Goal: Information Seeking & Learning: Check status

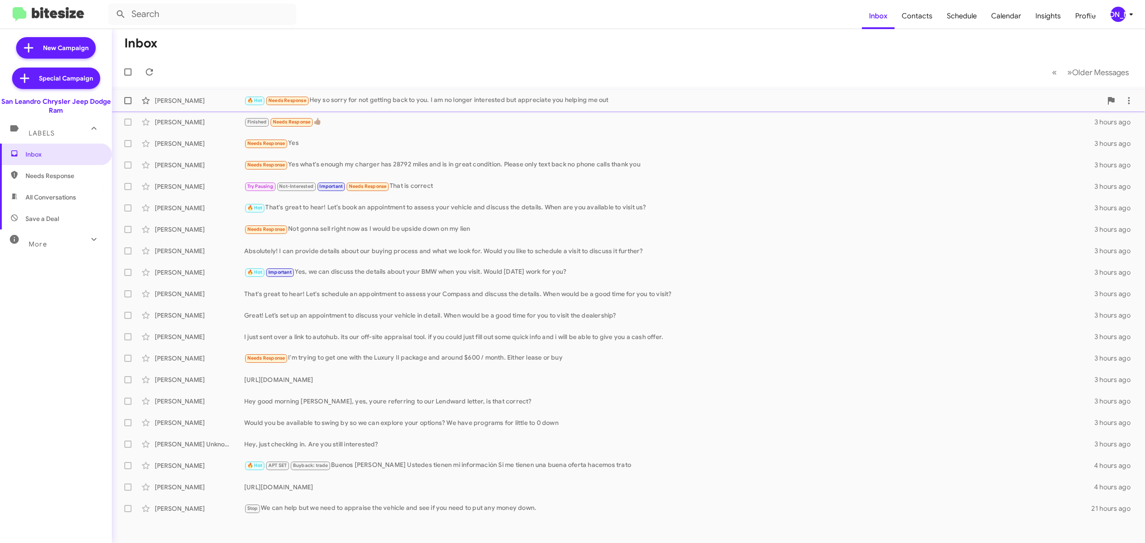
click at [469, 103] on div "🔥 Hot Needs Response Hey so sorry for not getting back to you. I am no longer i…" at bounding box center [673, 100] width 858 height 10
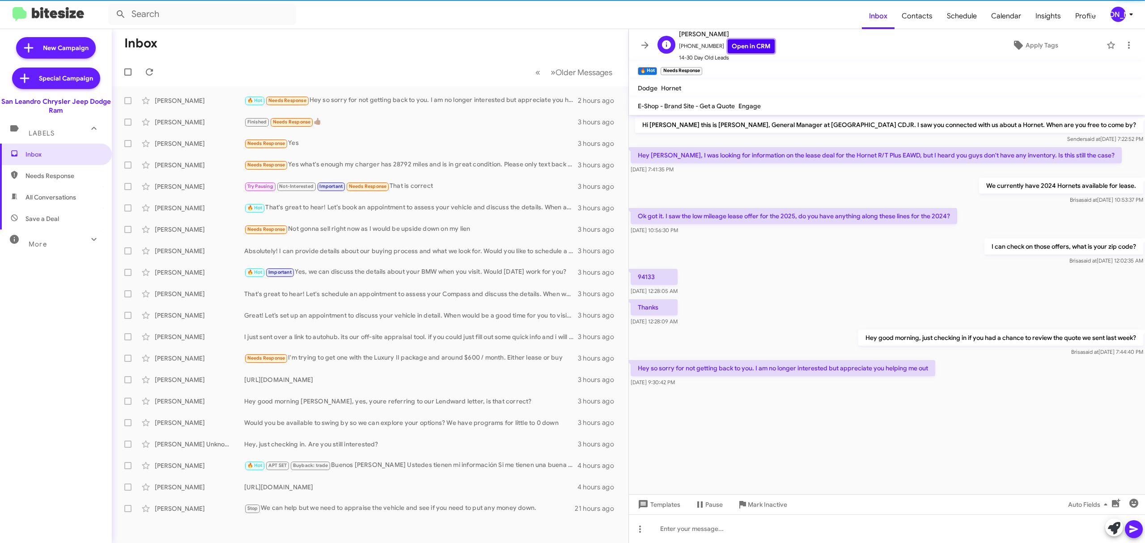
click at [743, 43] on link "Open in CRM" at bounding box center [751, 46] width 47 height 14
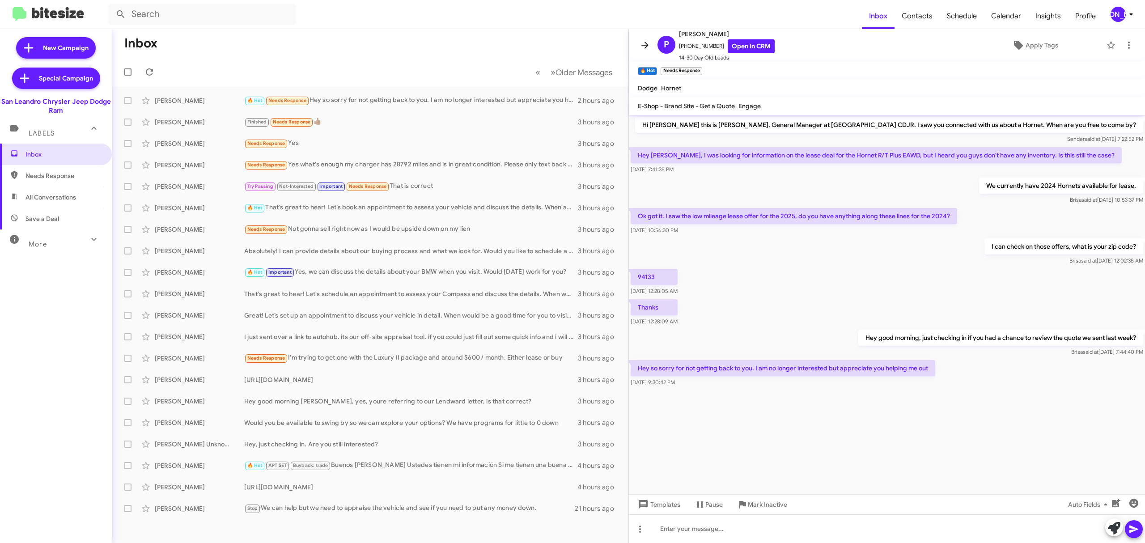
click at [642, 41] on icon at bounding box center [645, 45] width 11 height 11
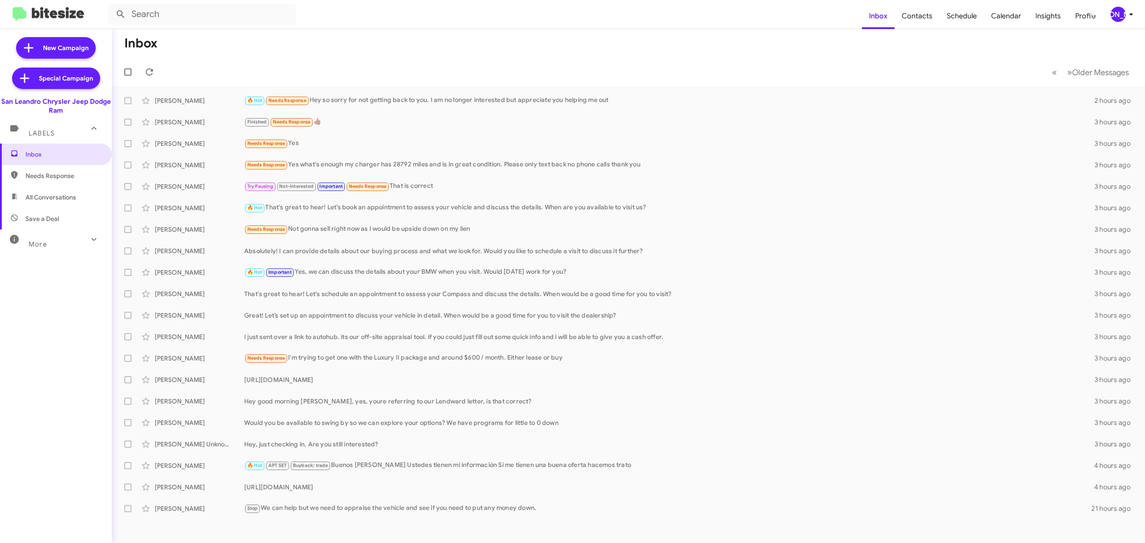
click at [1127, 14] on icon at bounding box center [1131, 14] width 11 height 11
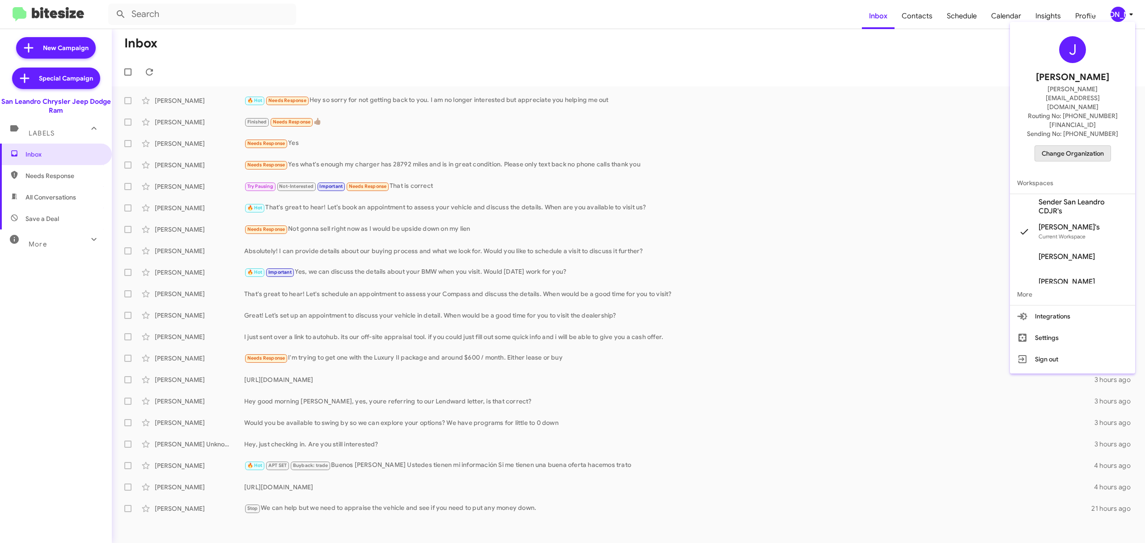
click at [1068, 146] on span "Change Organization" at bounding box center [1073, 153] width 62 height 15
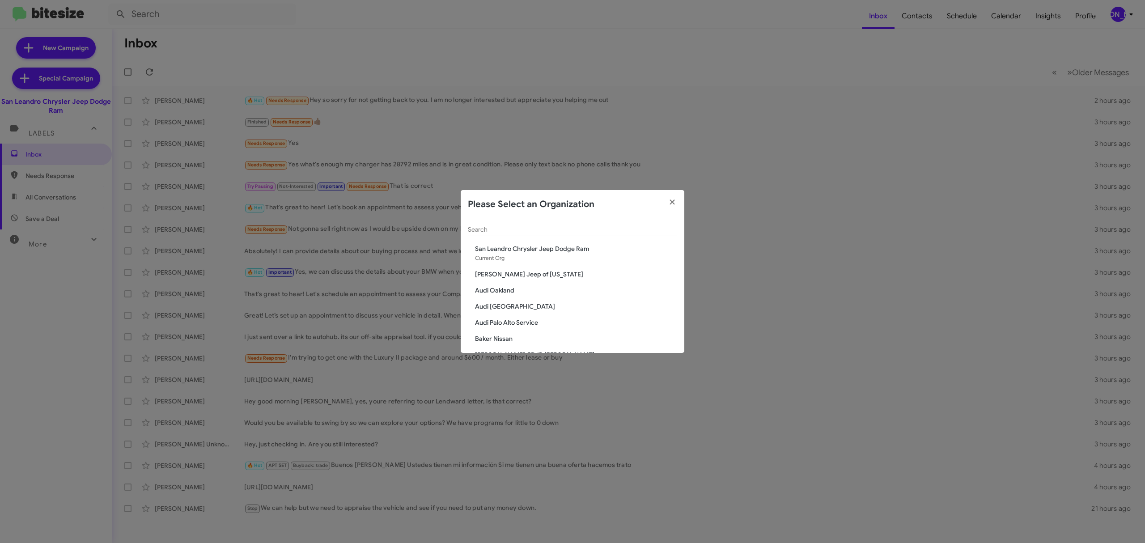
click at [511, 222] on div "Search" at bounding box center [572, 227] width 209 height 17
click at [507, 227] on input "Search" at bounding box center [572, 229] width 209 height 7
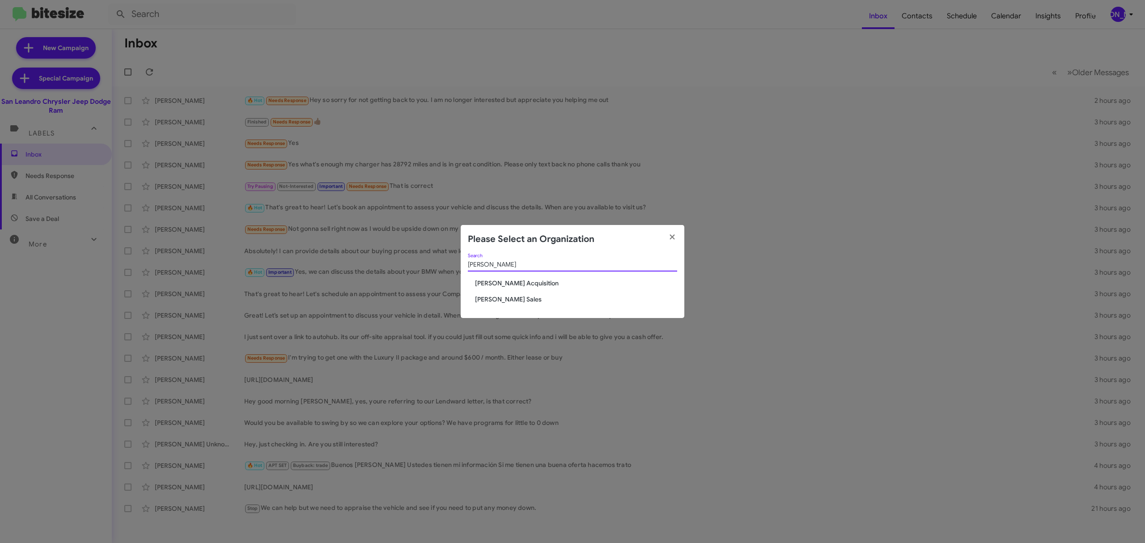
type input "tony"
click at [508, 297] on span "Tony Honda Sales" at bounding box center [576, 299] width 202 height 9
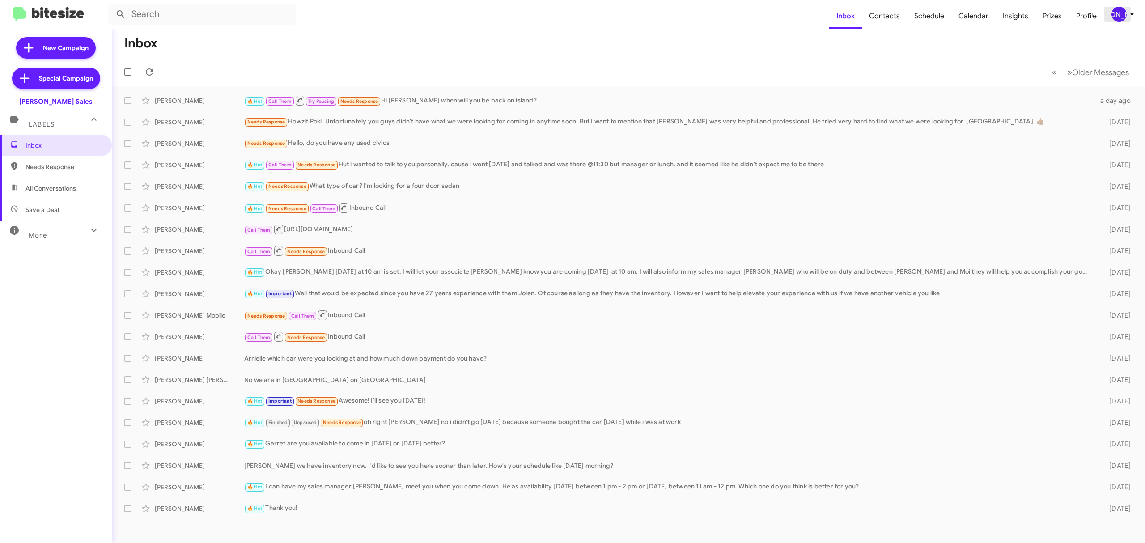
click at [1114, 15] on div "[PERSON_NAME]" at bounding box center [1119, 14] width 15 height 15
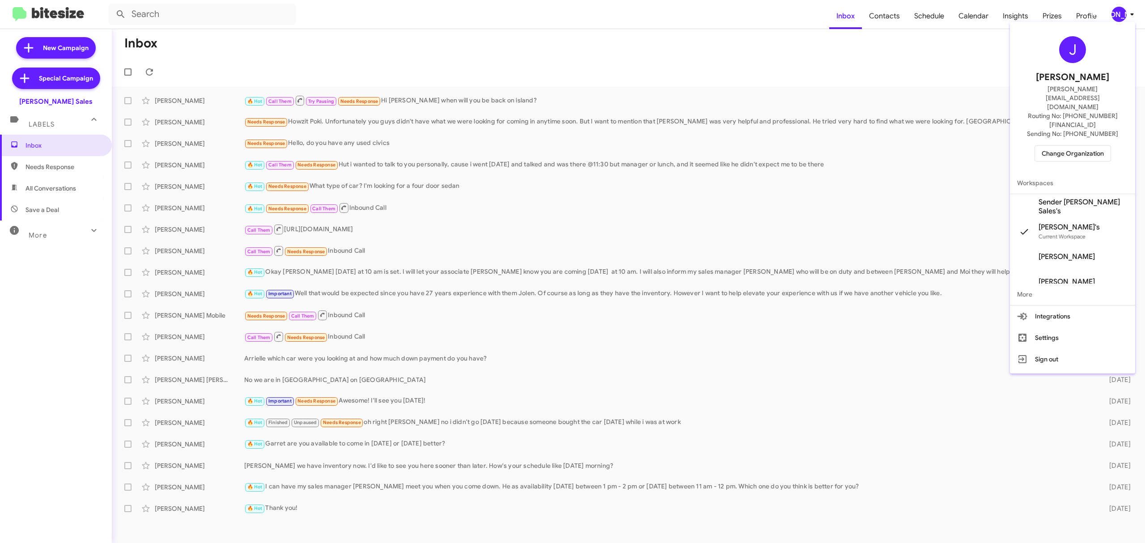
click at [1065, 146] on span "Change Organization" at bounding box center [1073, 153] width 62 height 15
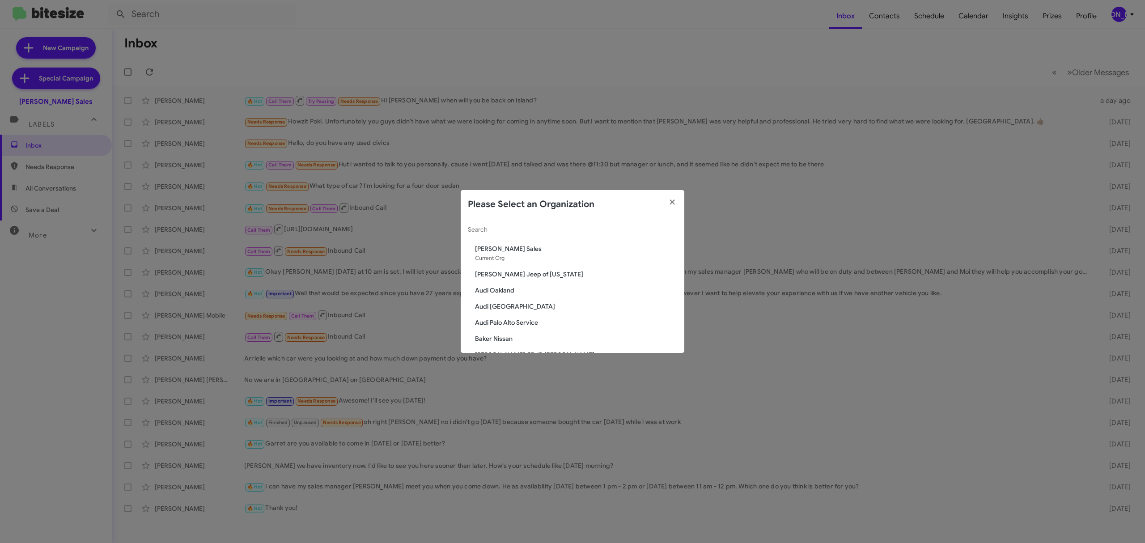
click at [567, 225] on div "Search" at bounding box center [572, 227] width 209 height 17
click at [564, 231] on input "Search" at bounding box center [572, 229] width 209 height 7
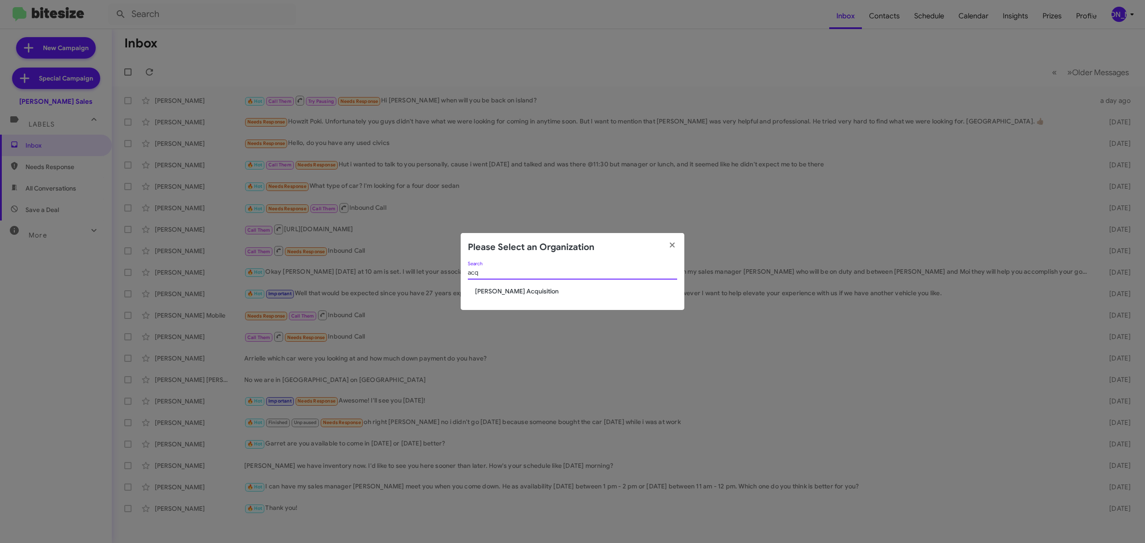
type input "acq"
click at [523, 292] on span "Tony Honda Acquisition" at bounding box center [576, 291] width 202 height 9
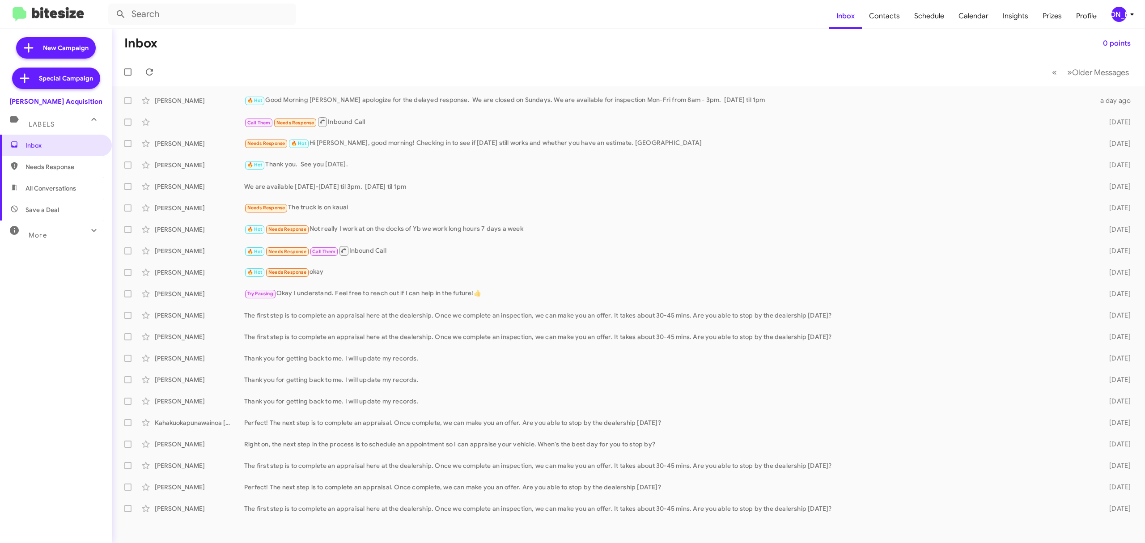
click at [1119, 15] on div "[PERSON_NAME]" at bounding box center [1119, 14] width 15 height 15
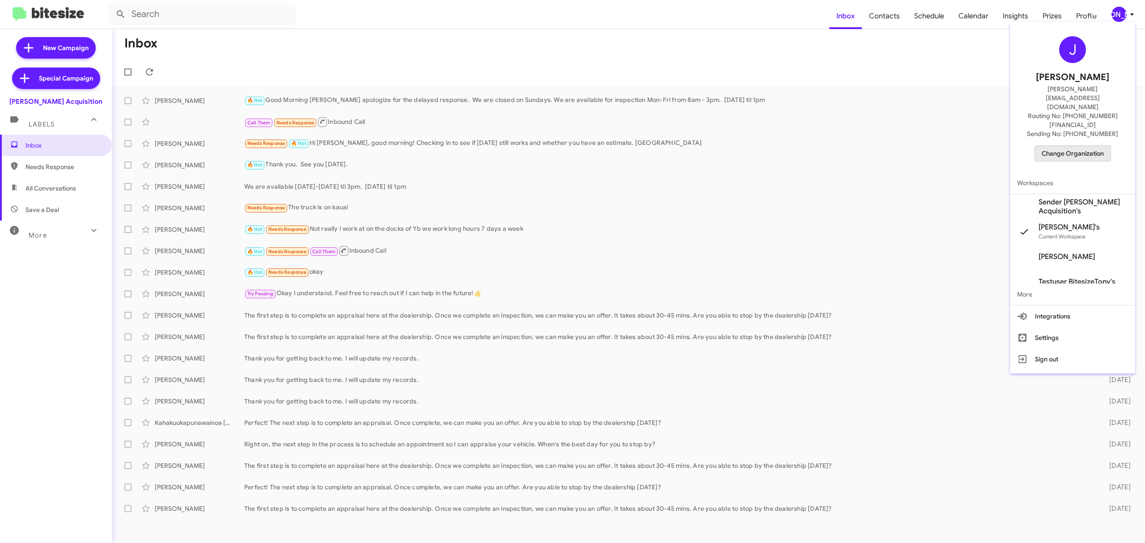
click at [1079, 146] on span "Change Organization" at bounding box center [1073, 153] width 62 height 15
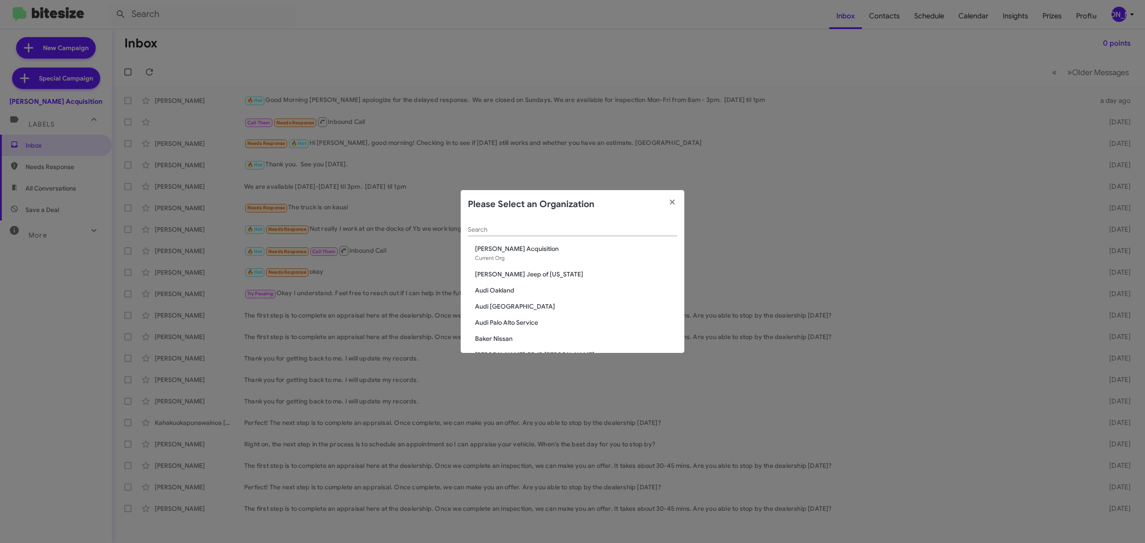
drag, startPoint x: 563, startPoint y: 235, endPoint x: 565, endPoint y: 230, distance: 5.2
click at [565, 230] on div "Search" at bounding box center [572, 227] width 209 height 17
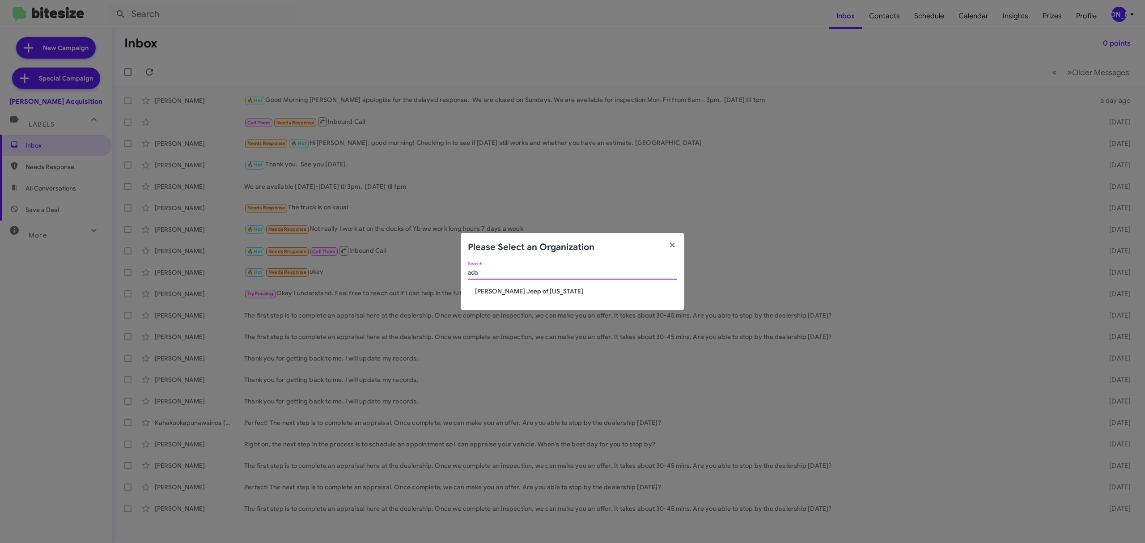
type input "ada"
click at [518, 289] on span "[PERSON_NAME] Jeep of [US_STATE]" at bounding box center [576, 291] width 202 height 9
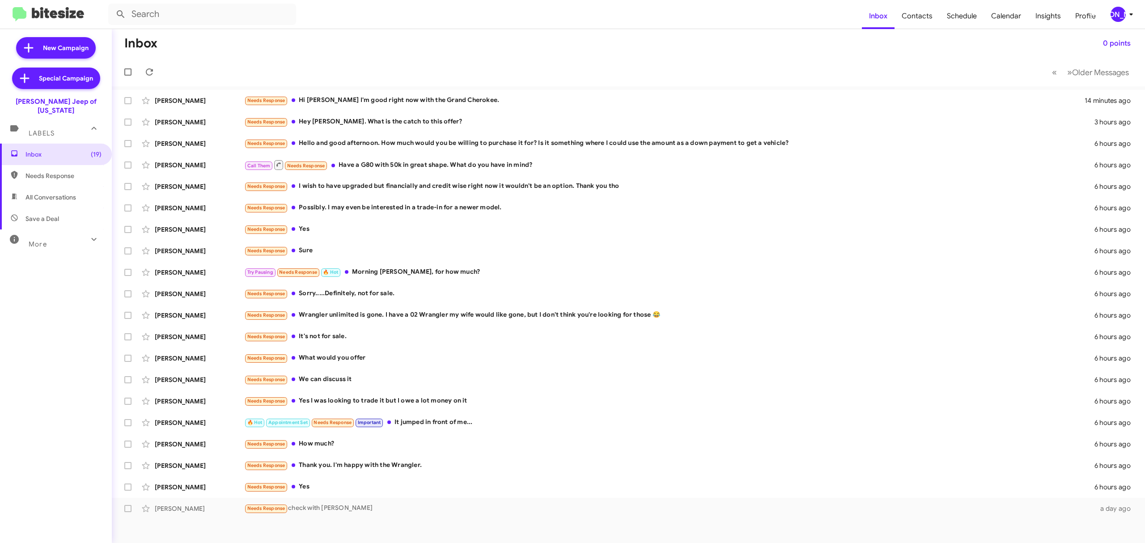
click at [47, 237] on div "More" at bounding box center [47, 240] width 80 height 17
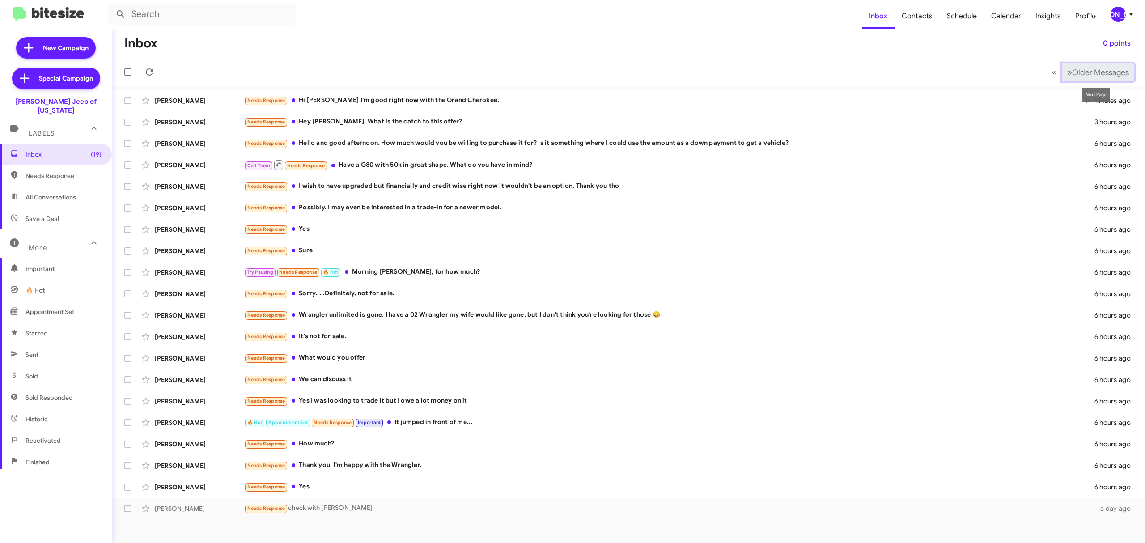
click at [1085, 76] on span "Older Messages" at bounding box center [1100, 73] width 57 height 10
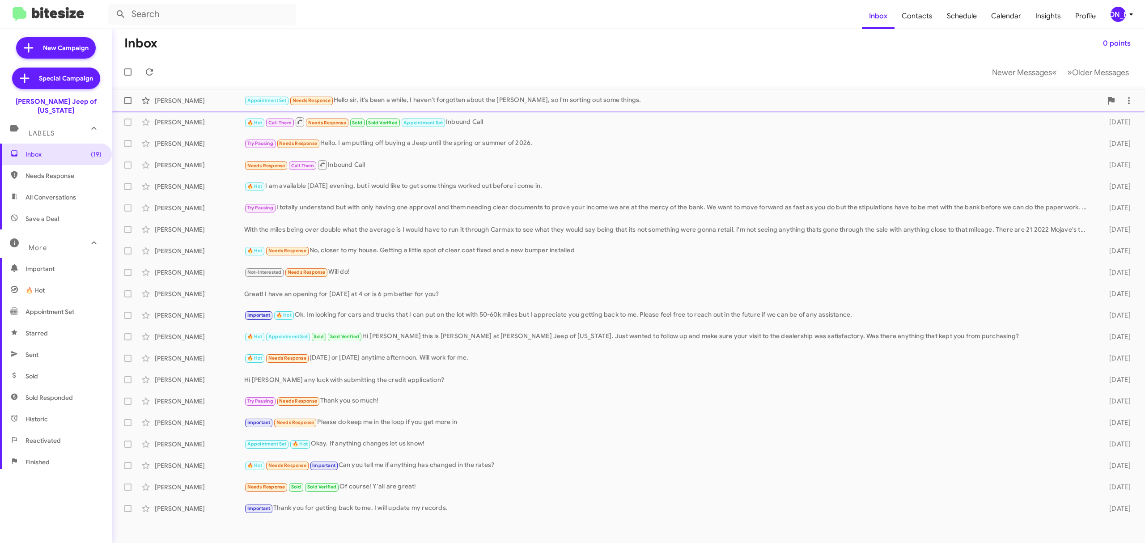
click at [424, 103] on div "Appointment Set Needs Response Hello sir, it's been a while, I haven't forgotte…" at bounding box center [673, 100] width 858 height 10
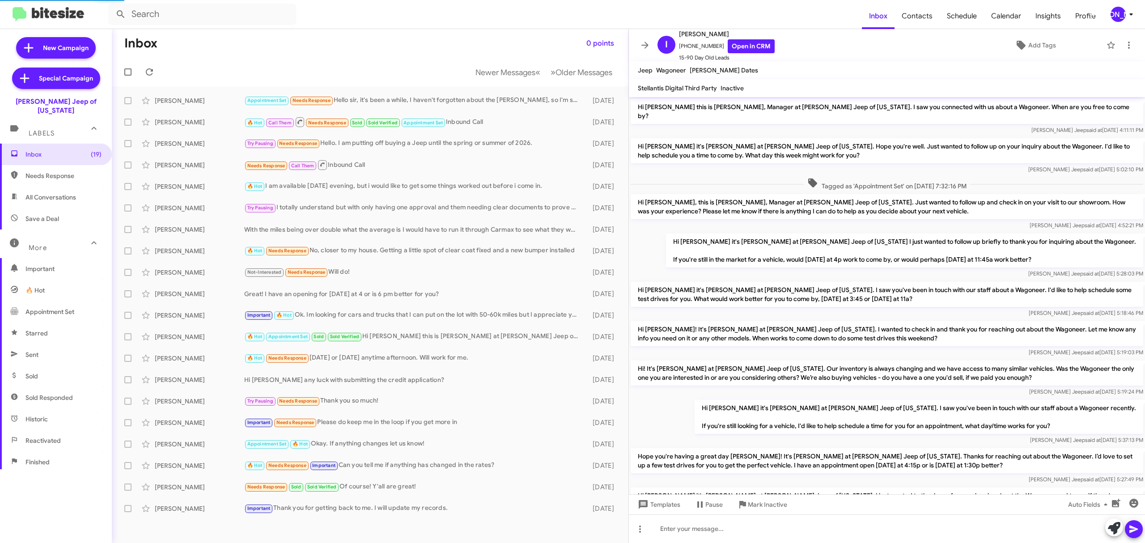
scroll to position [97, 0]
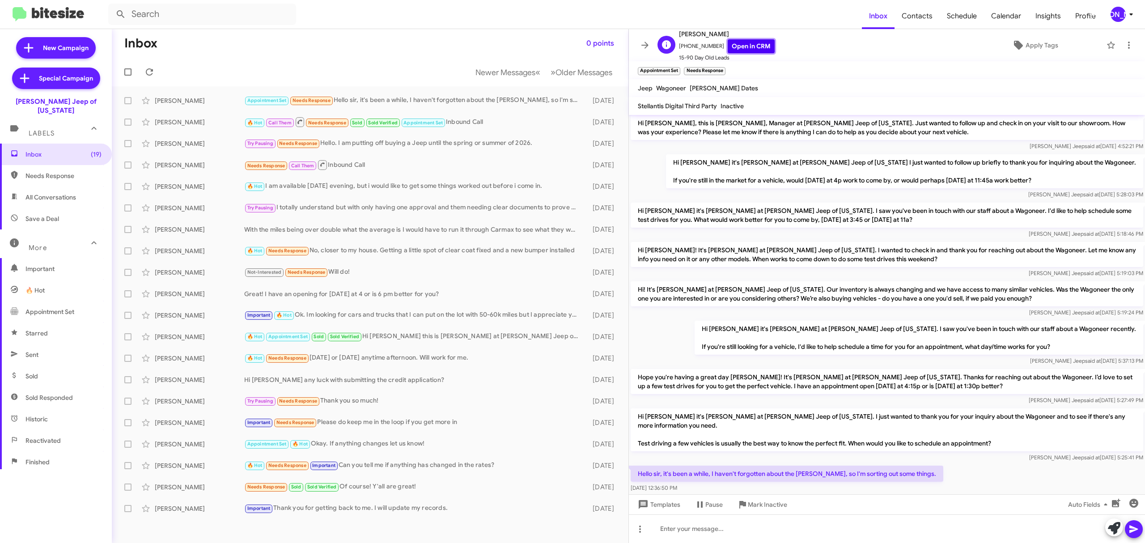
click at [749, 50] on link "Open in CRM" at bounding box center [751, 46] width 47 height 14
click at [506, 70] on span "Newer Messages" at bounding box center [506, 73] width 60 height 10
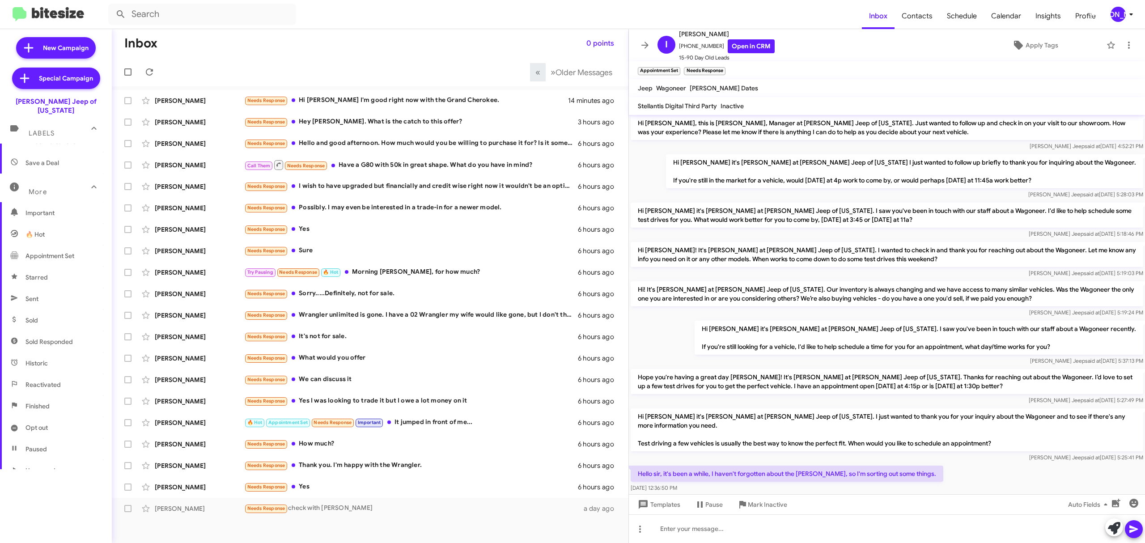
scroll to position [96, 0]
click at [45, 383] on span "Opt out" at bounding box center [37, 387] width 22 height 9
type input "in:opt-out"
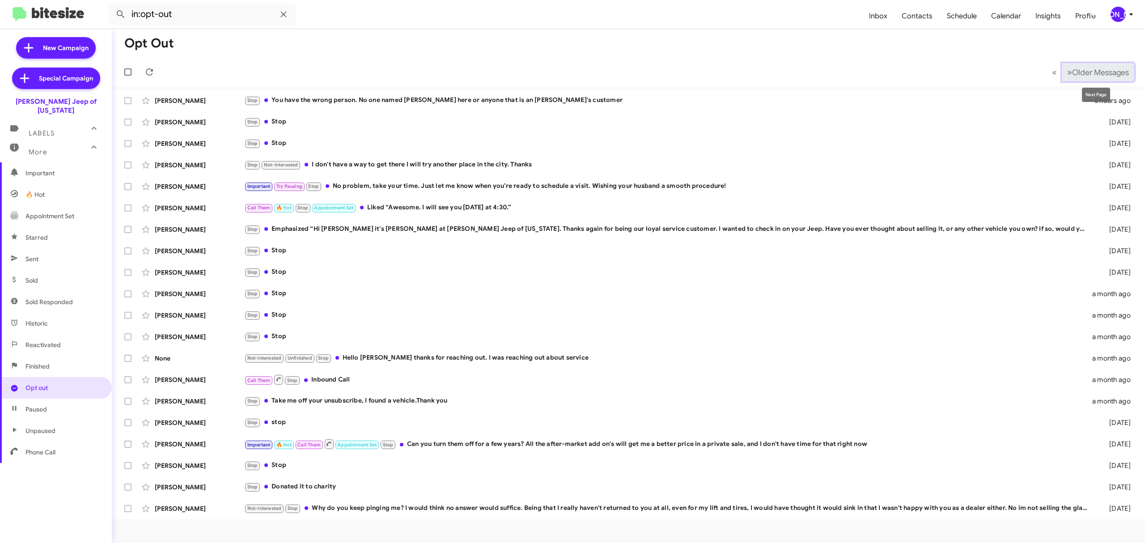
click at [1109, 76] on span "Older Messages" at bounding box center [1100, 73] width 57 height 10
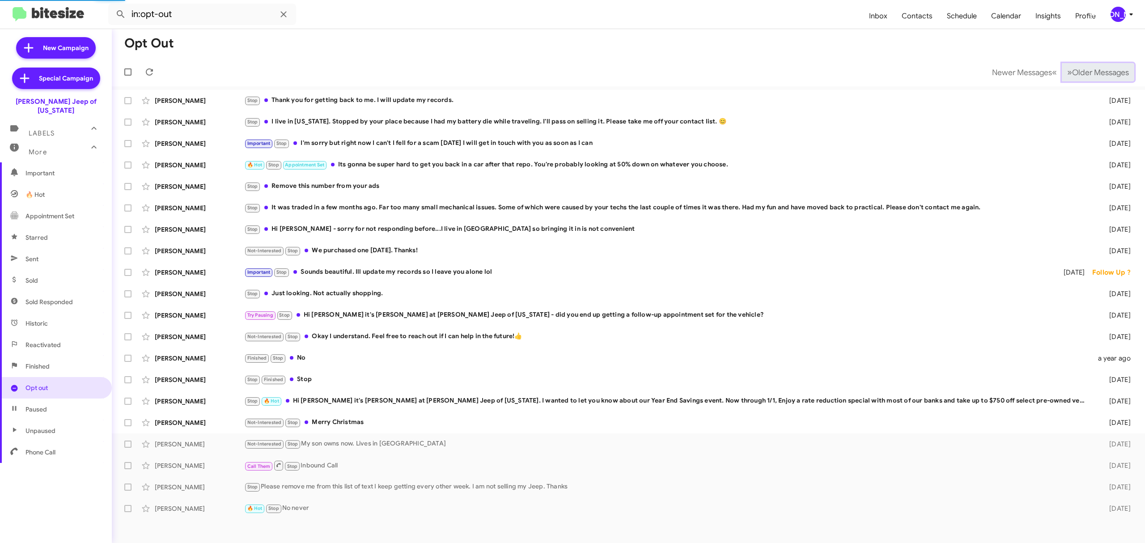
click at [1109, 76] on span "Older Messages" at bounding box center [1100, 73] width 57 height 10
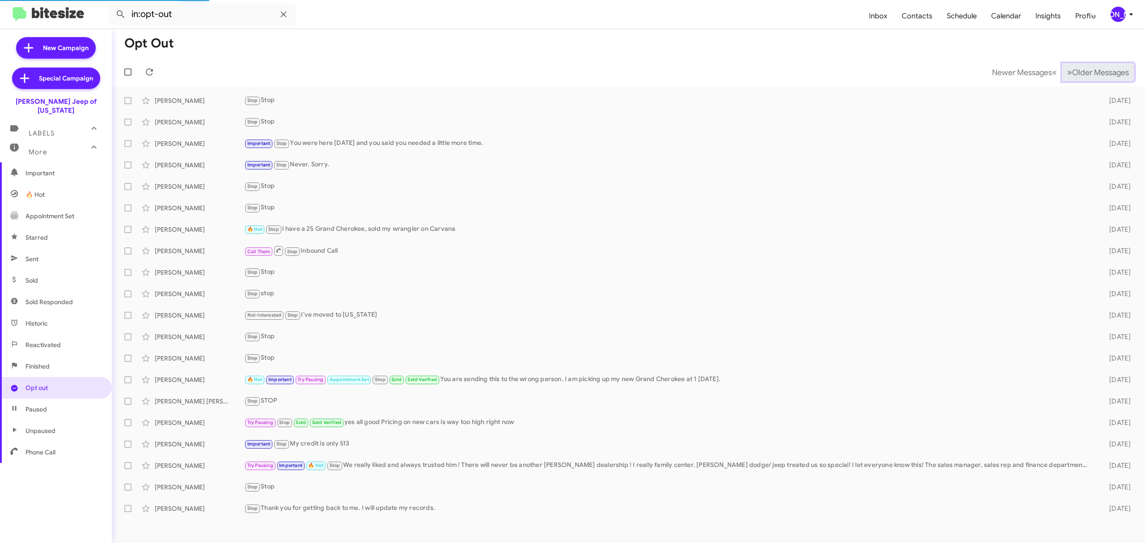
click at [1109, 76] on span "Older Messages" at bounding box center [1100, 73] width 57 height 10
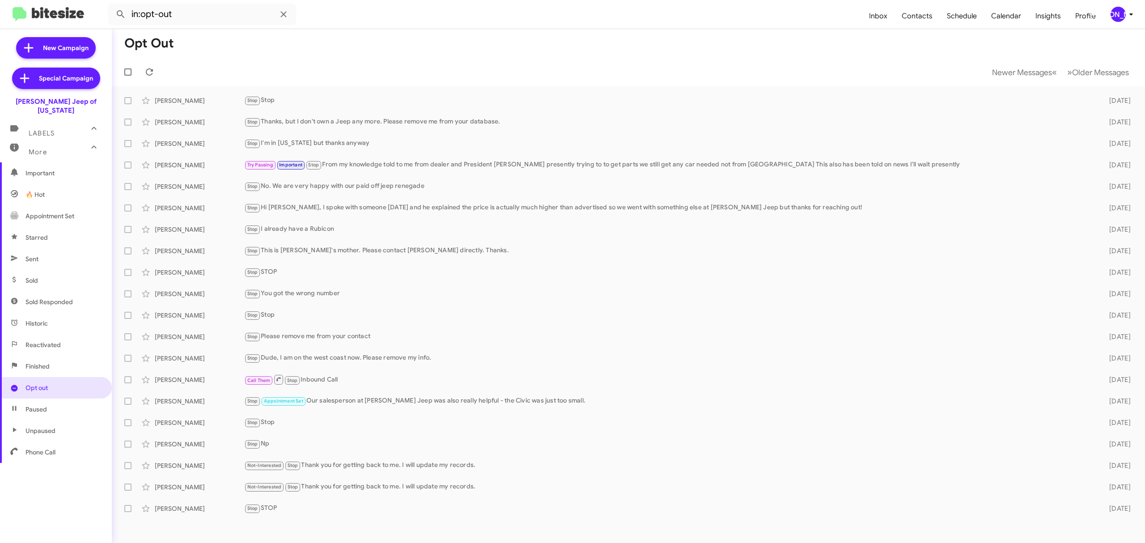
click at [358, 43] on mat-toolbar-row "Opt Out" at bounding box center [629, 43] width 1034 height 29
click at [1089, 72] on span "Older Messages" at bounding box center [1100, 73] width 57 height 10
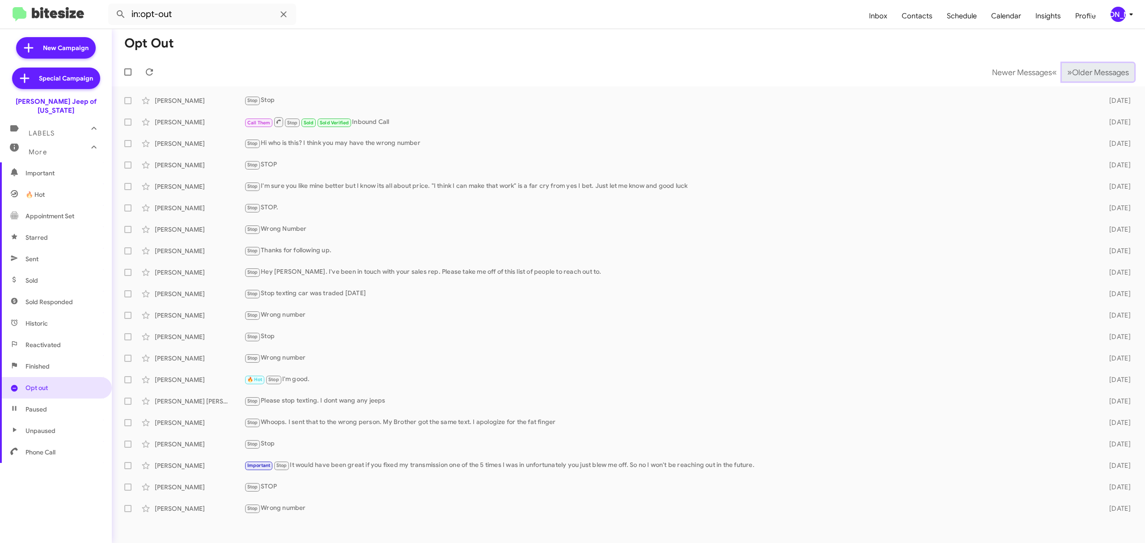
click at [1089, 72] on span "Older Messages" at bounding box center [1100, 73] width 57 height 10
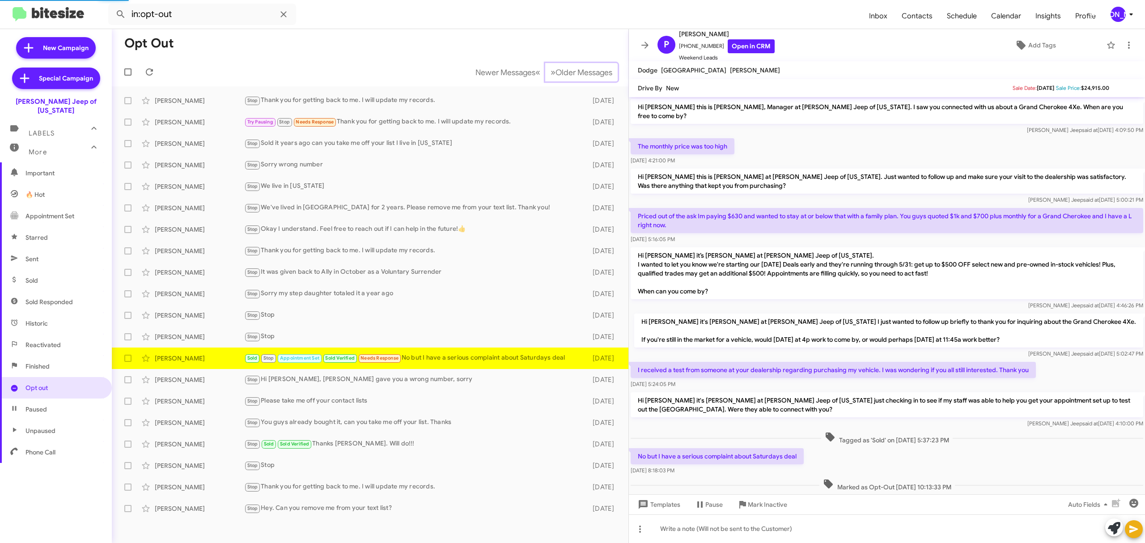
scroll to position [17, 0]
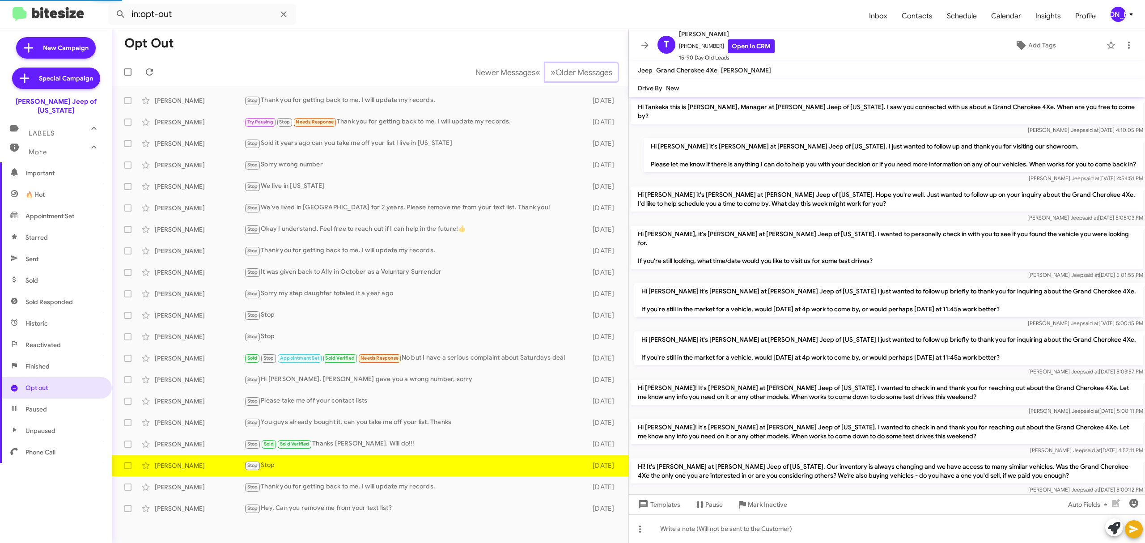
scroll to position [299, 0]
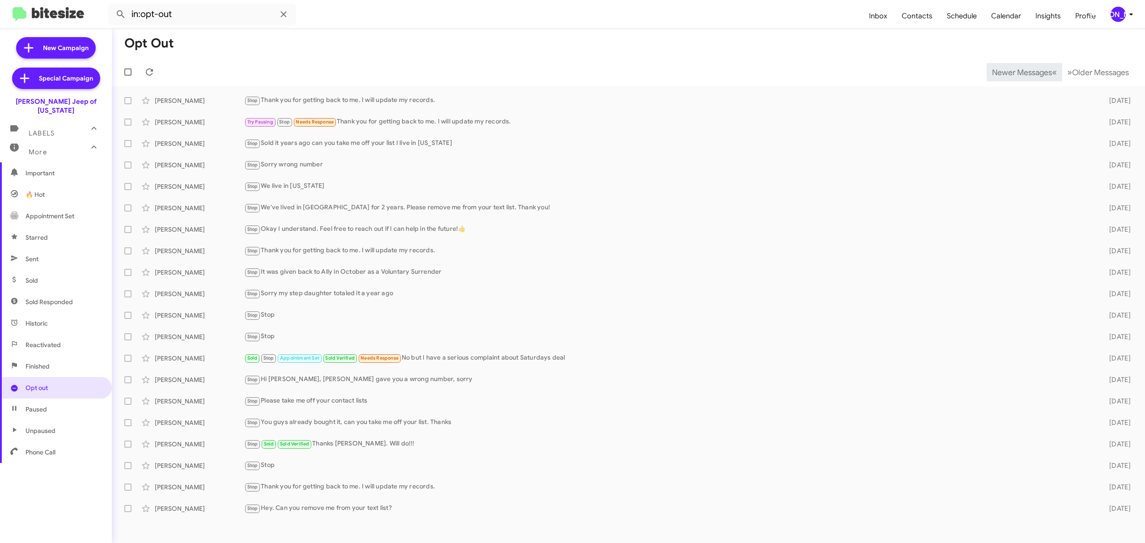
click at [1015, 72] on span "Newer Messages" at bounding box center [1022, 73] width 60 height 10
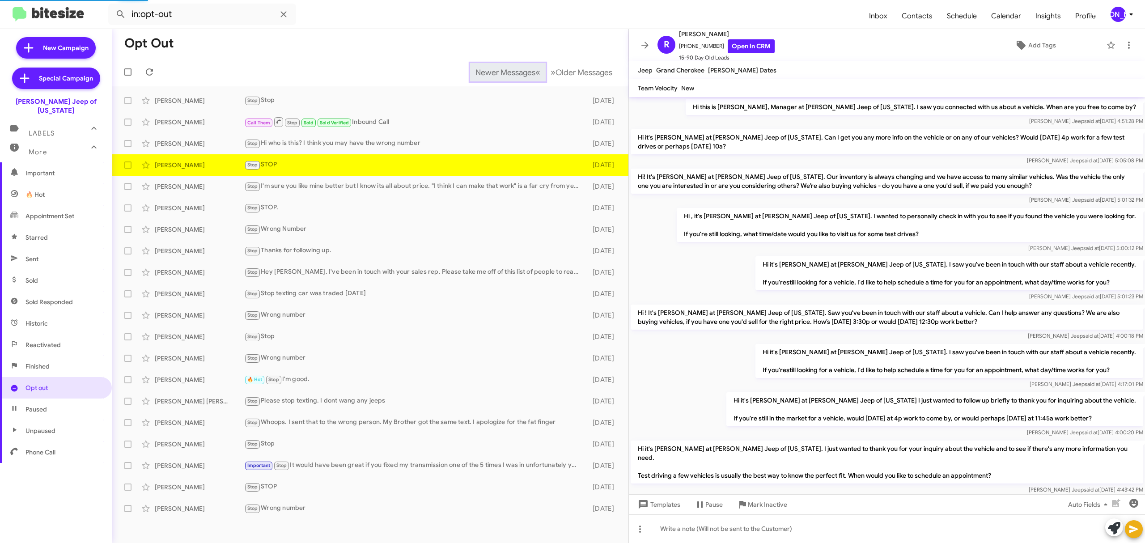
scroll to position [157, 0]
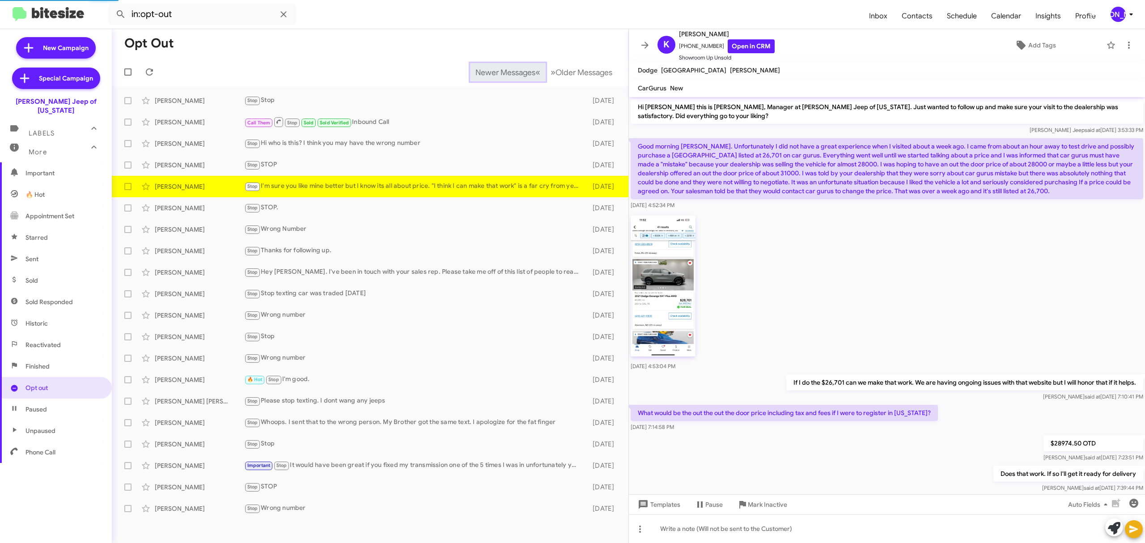
scroll to position [264, 0]
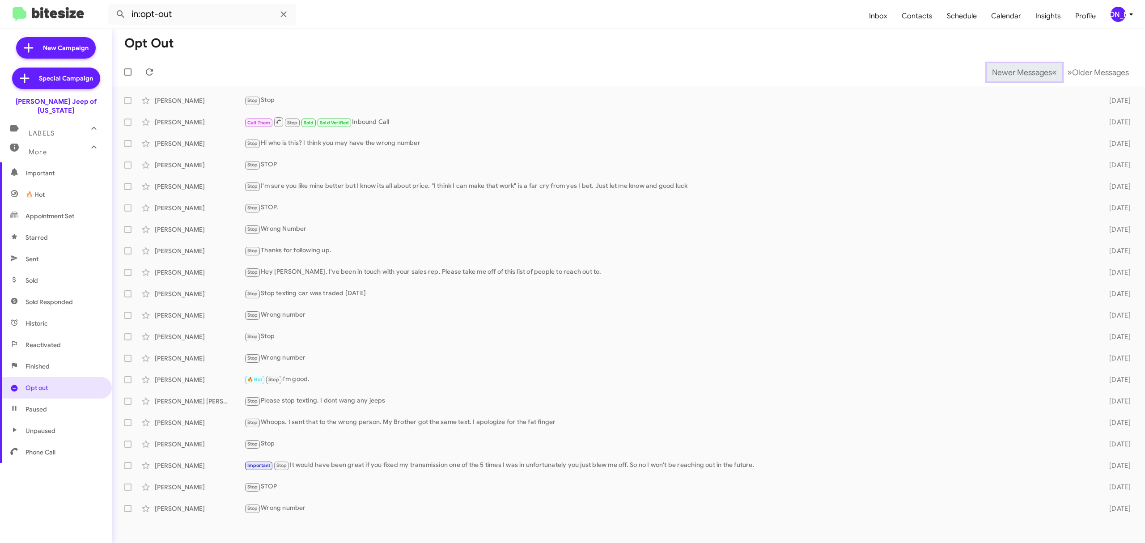
click at [1015, 72] on span "Newer Messages" at bounding box center [1022, 73] width 60 height 10
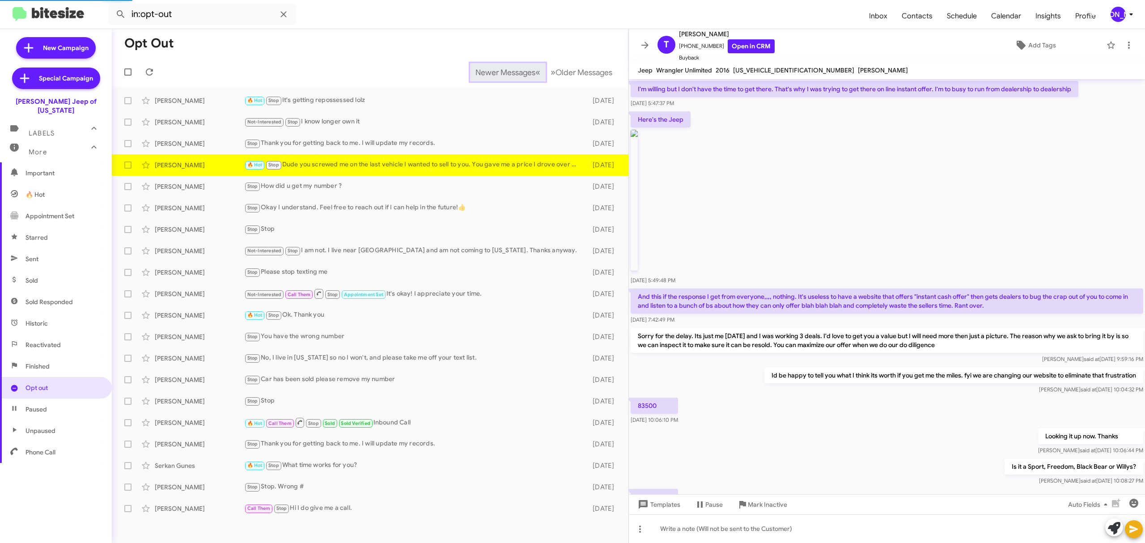
scroll to position [389, 0]
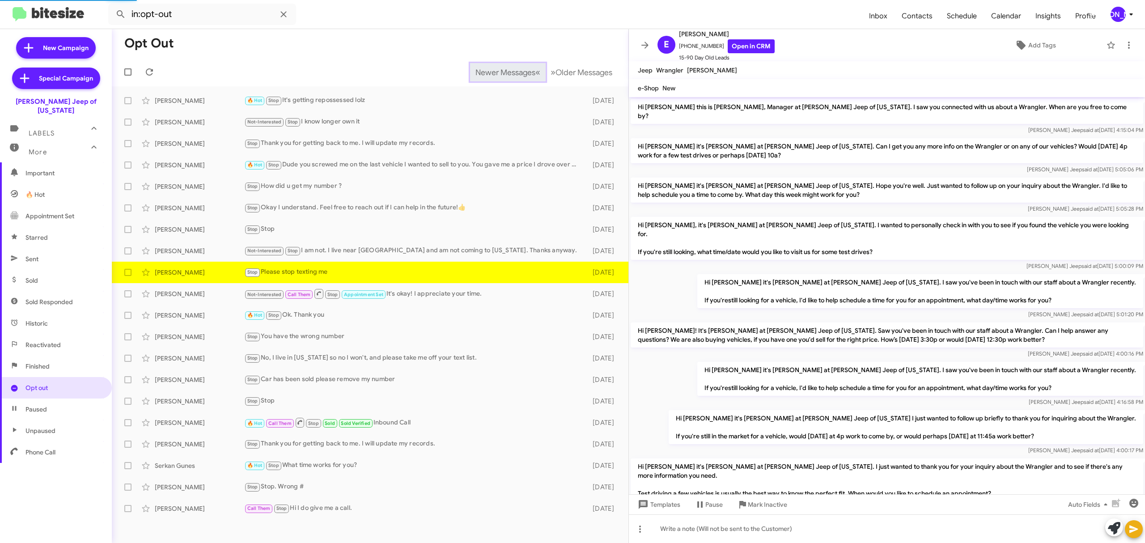
scroll to position [341, 0]
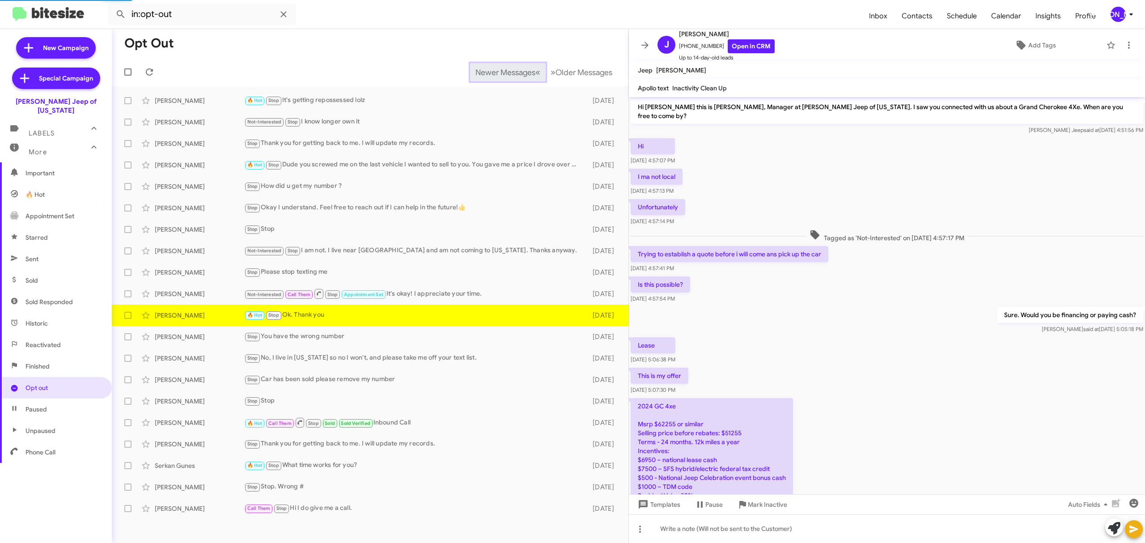
scroll to position [238, 0]
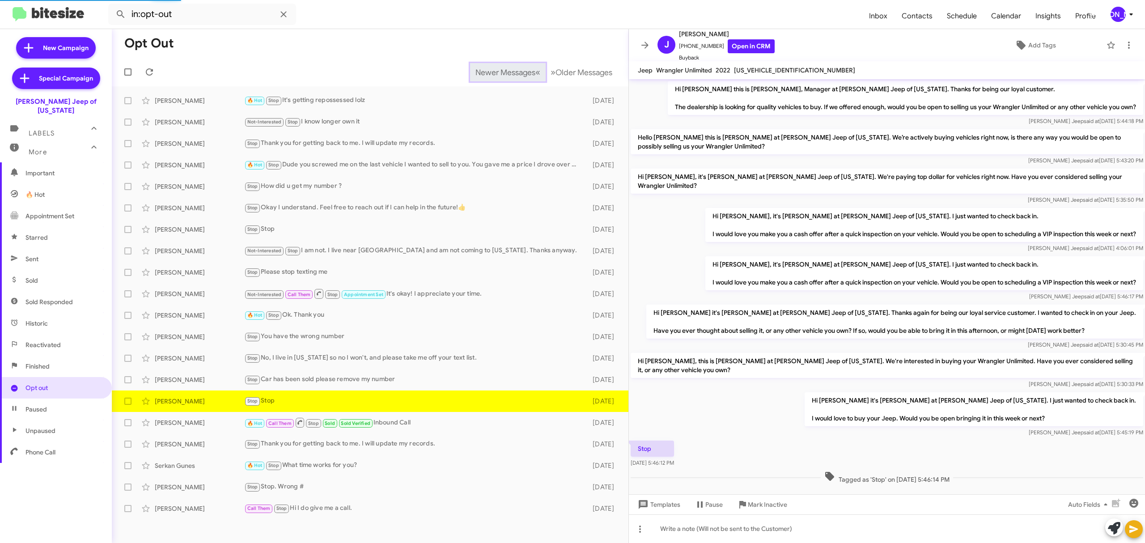
scroll to position [4, 0]
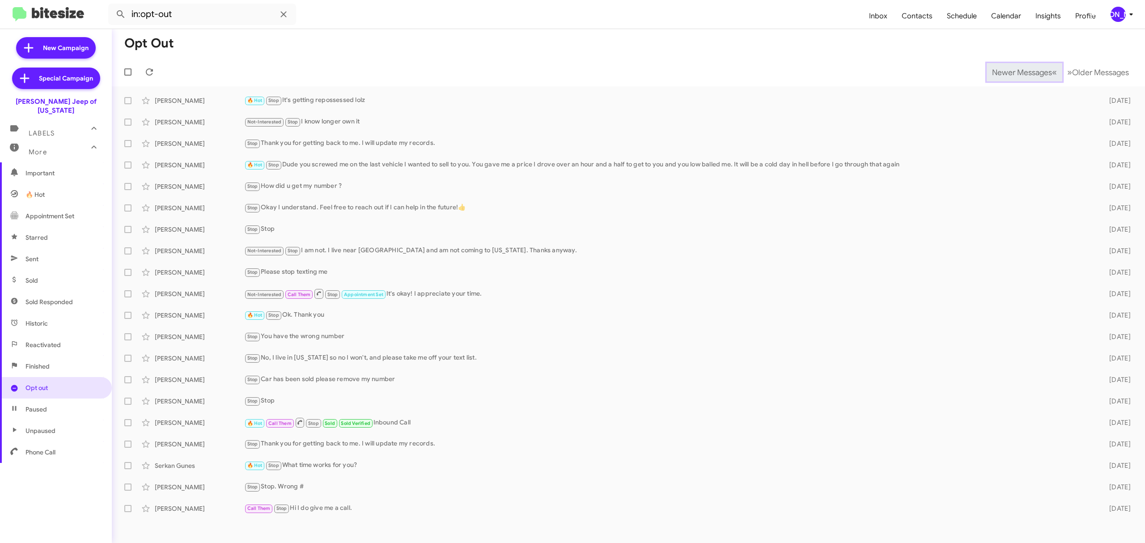
click at [1015, 72] on span "Newer Messages" at bounding box center [1022, 73] width 60 height 10
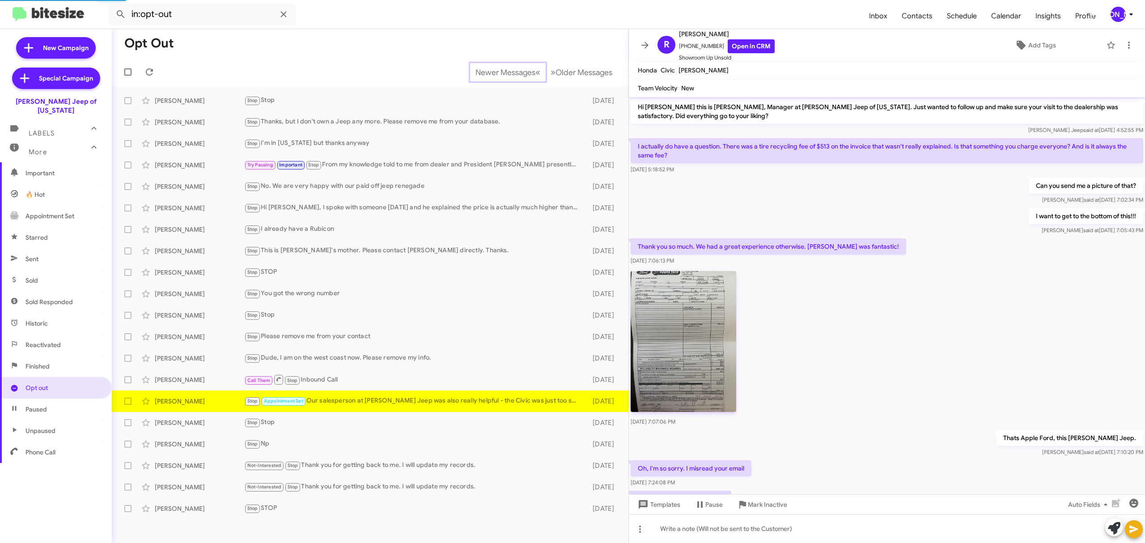
scroll to position [115, 0]
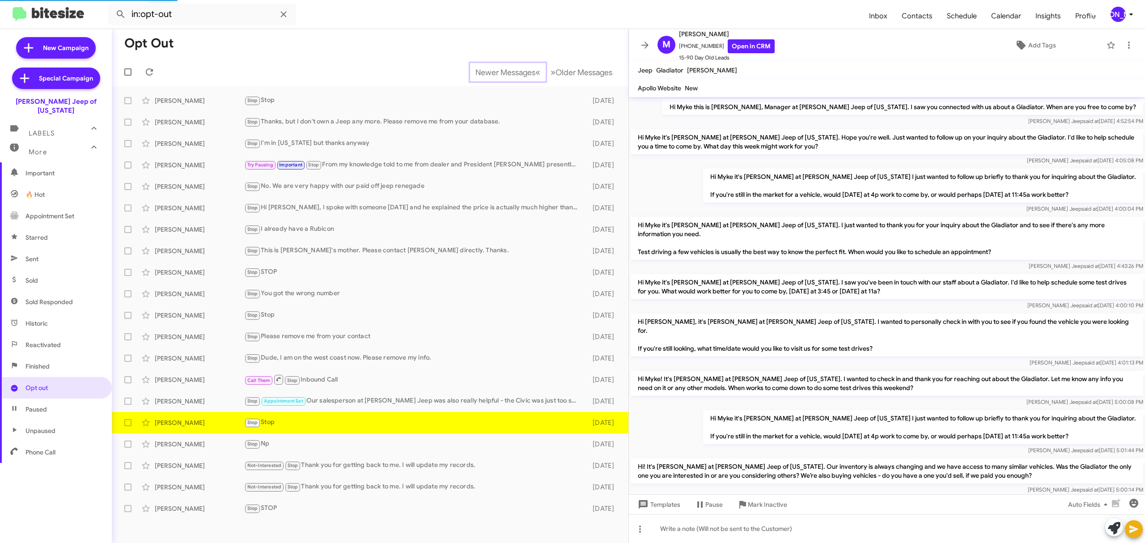
scroll to position [299, 0]
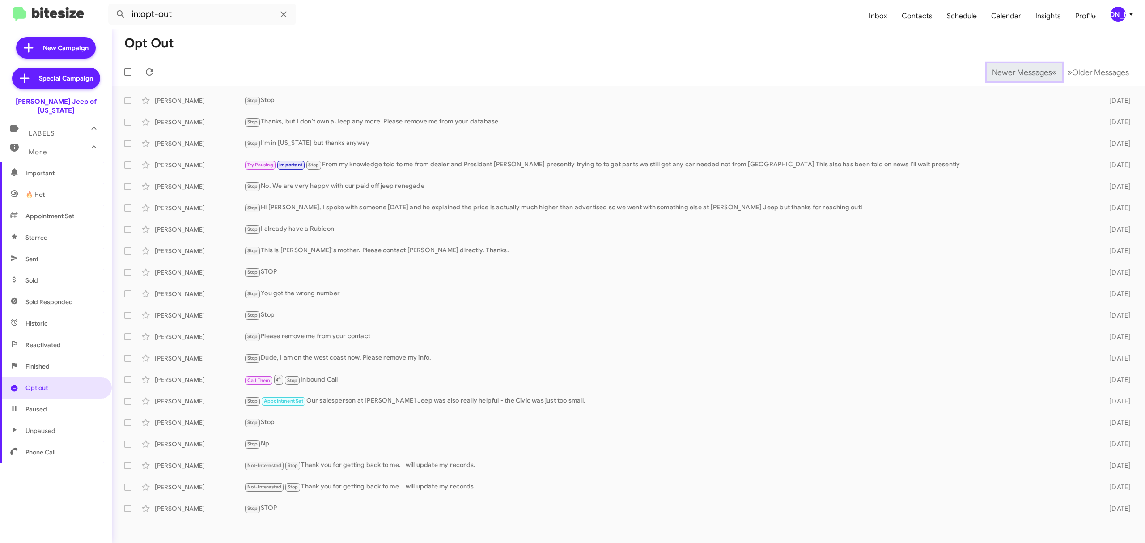
click at [1015, 72] on span "Newer Messages" at bounding box center [1022, 73] width 60 height 10
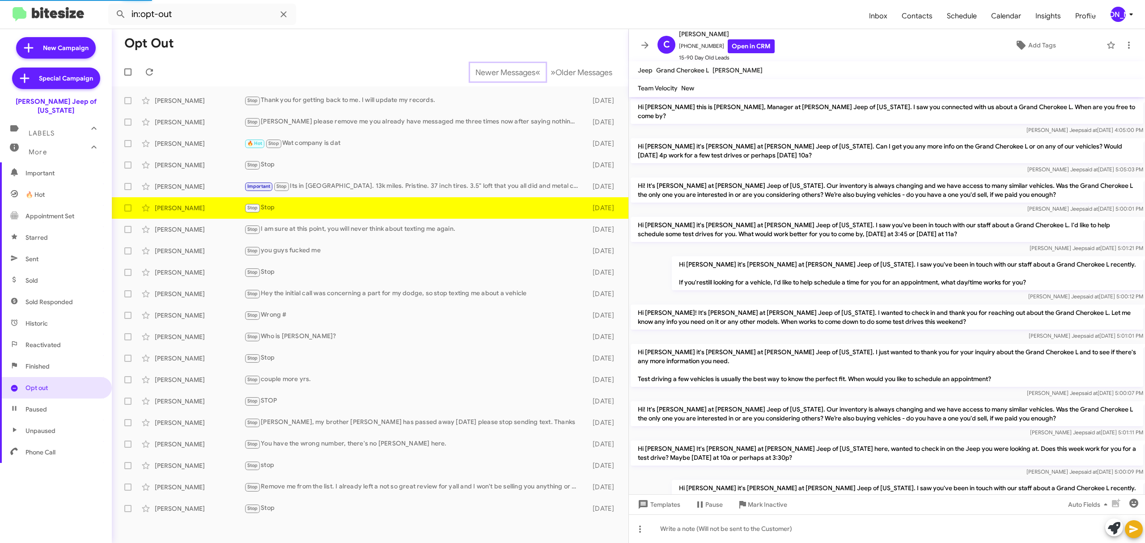
scroll to position [506, 0]
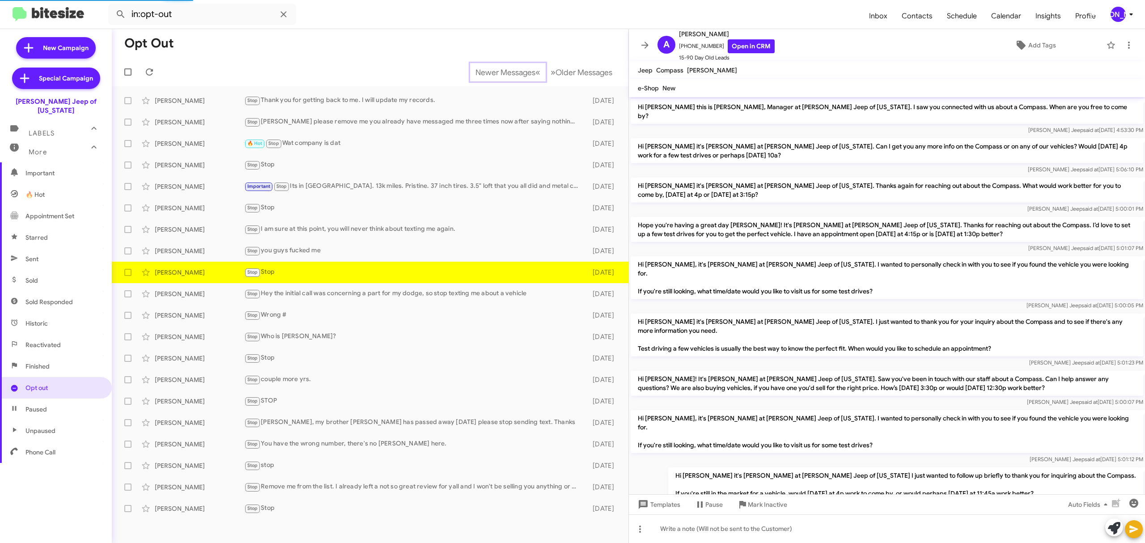
scroll to position [51, 0]
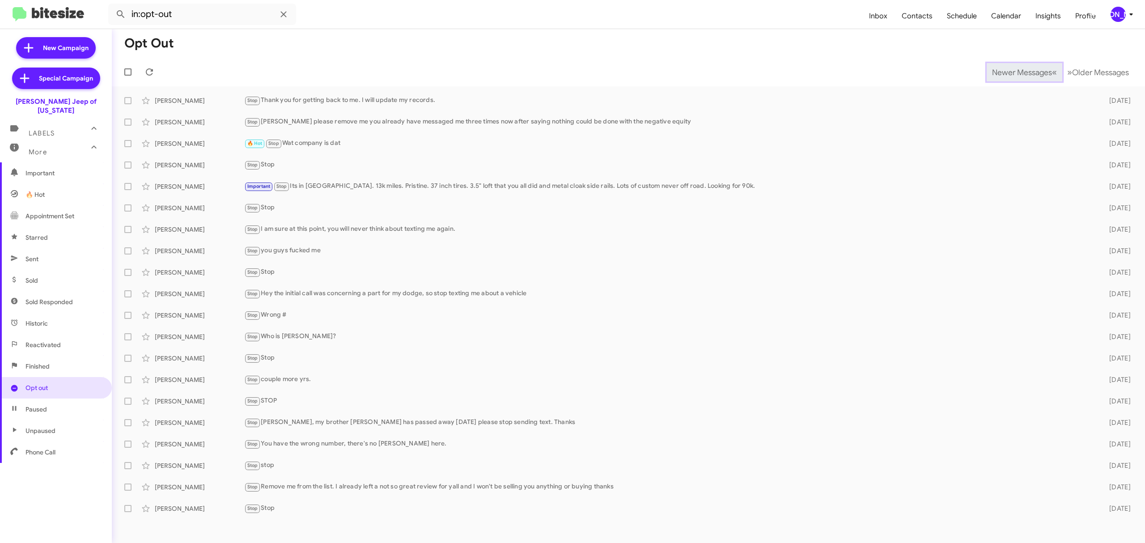
click at [1015, 72] on span "Newer Messages" at bounding box center [1022, 73] width 60 height 10
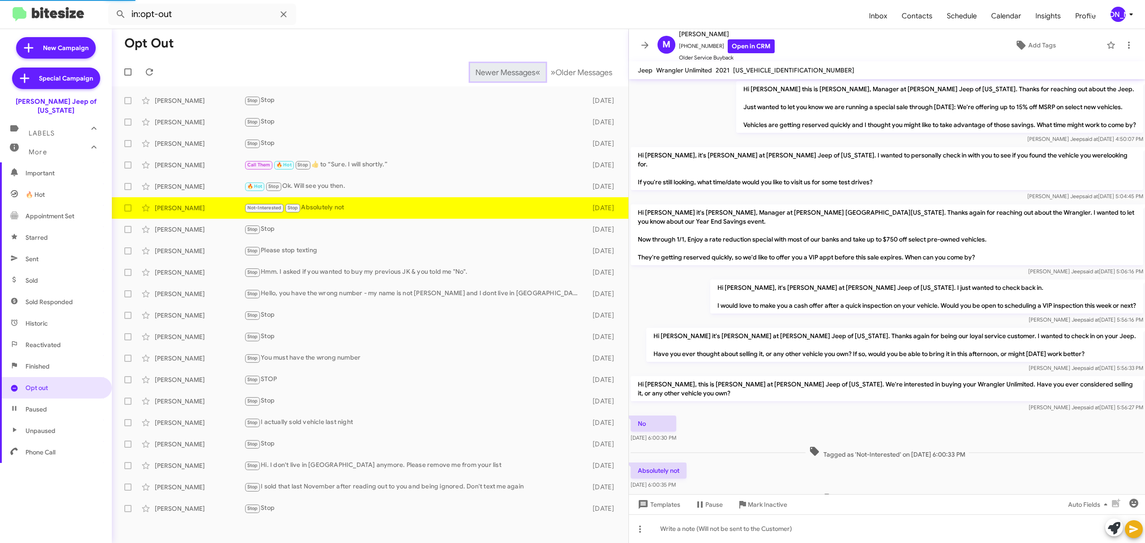
scroll to position [27, 0]
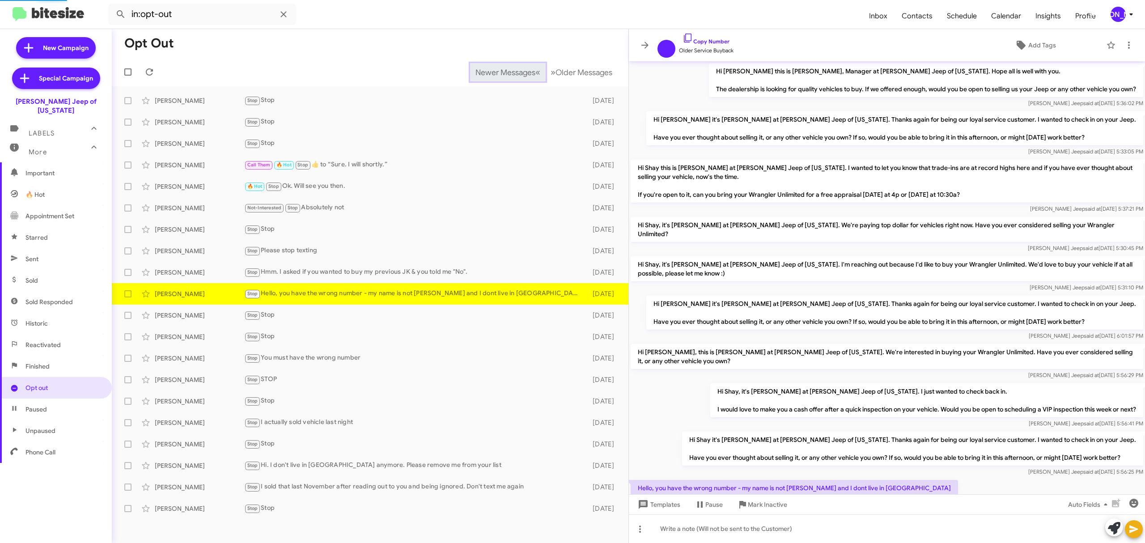
scroll to position [28, 0]
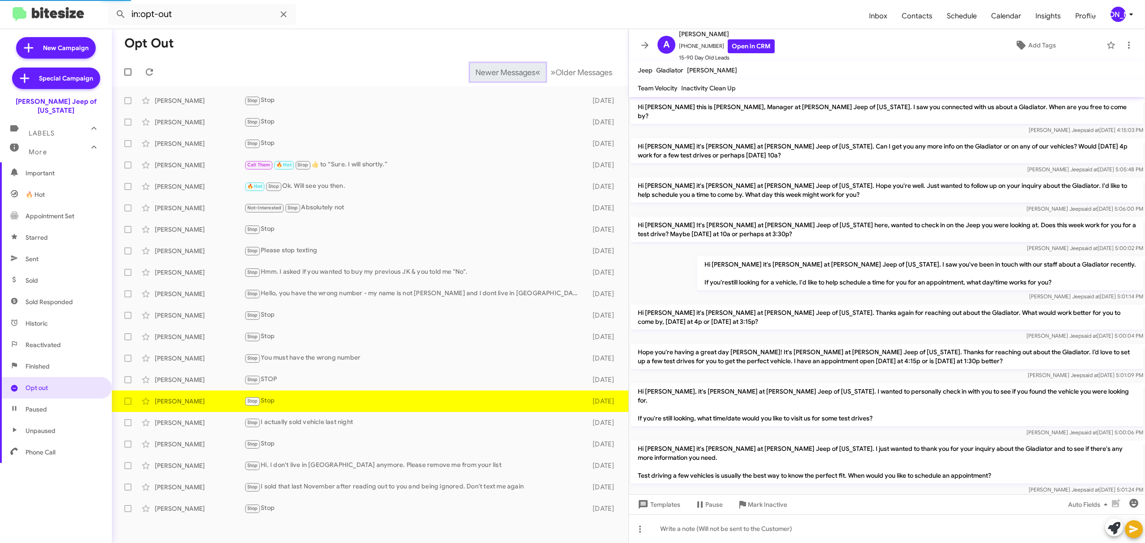
scroll to position [346, 0]
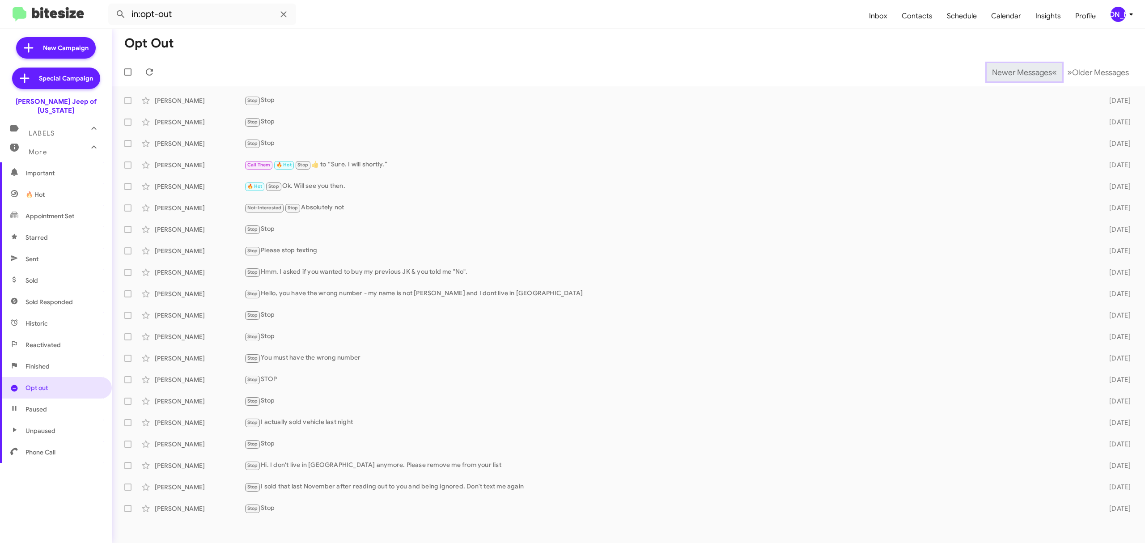
click at [1015, 72] on span "Newer Messages" at bounding box center [1022, 73] width 60 height 10
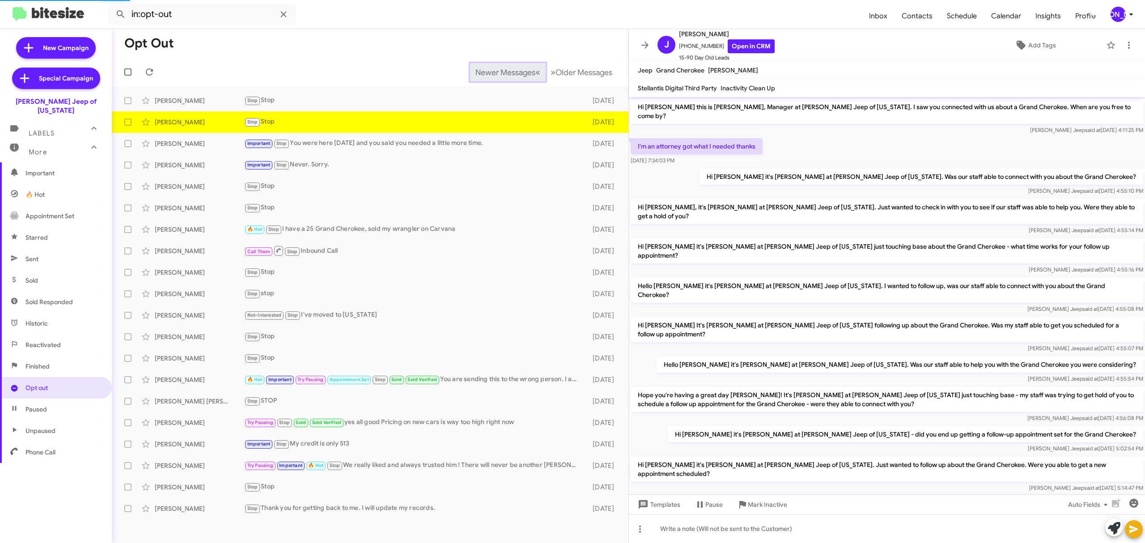
scroll to position [36, 0]
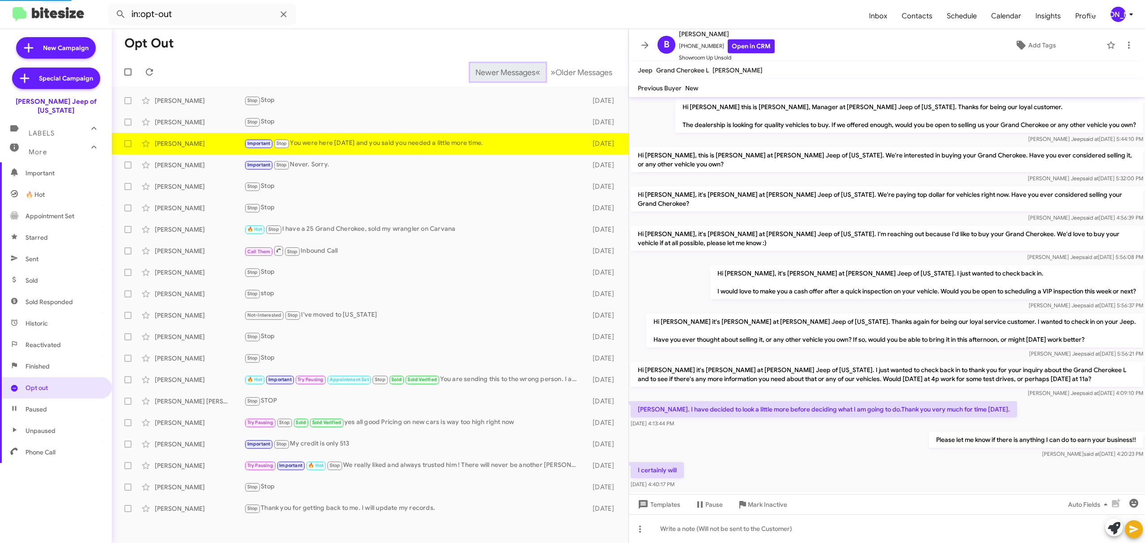
scroll to position [168, 0]
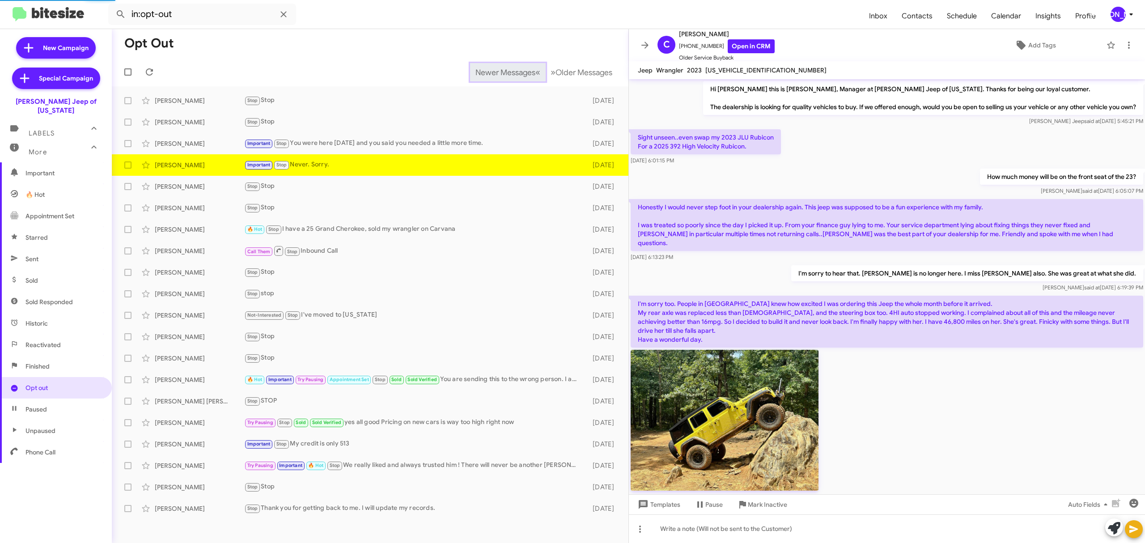
scroll to position [133, 0]
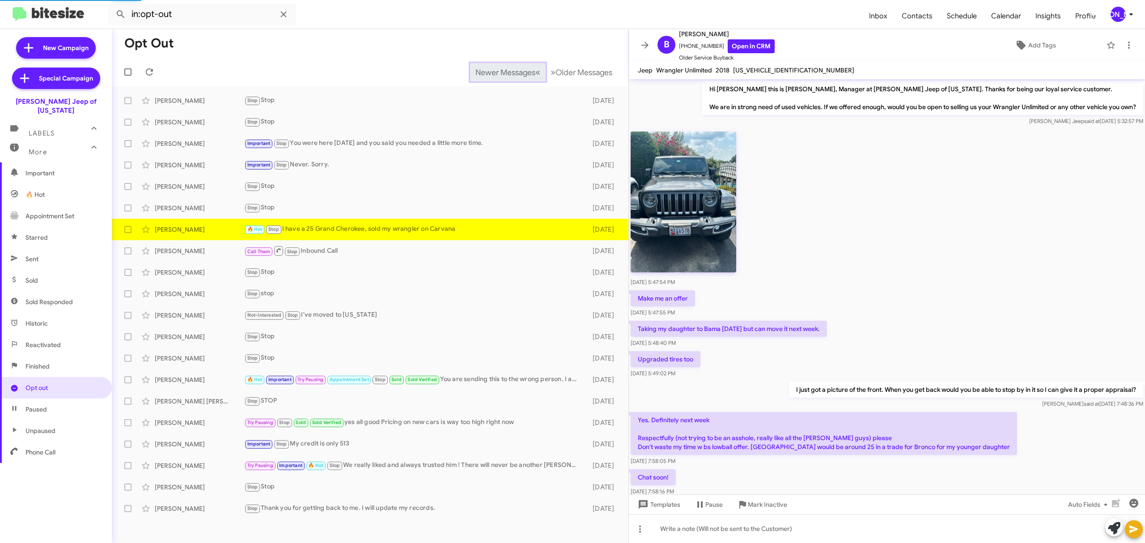
scroll to position [263, 0]
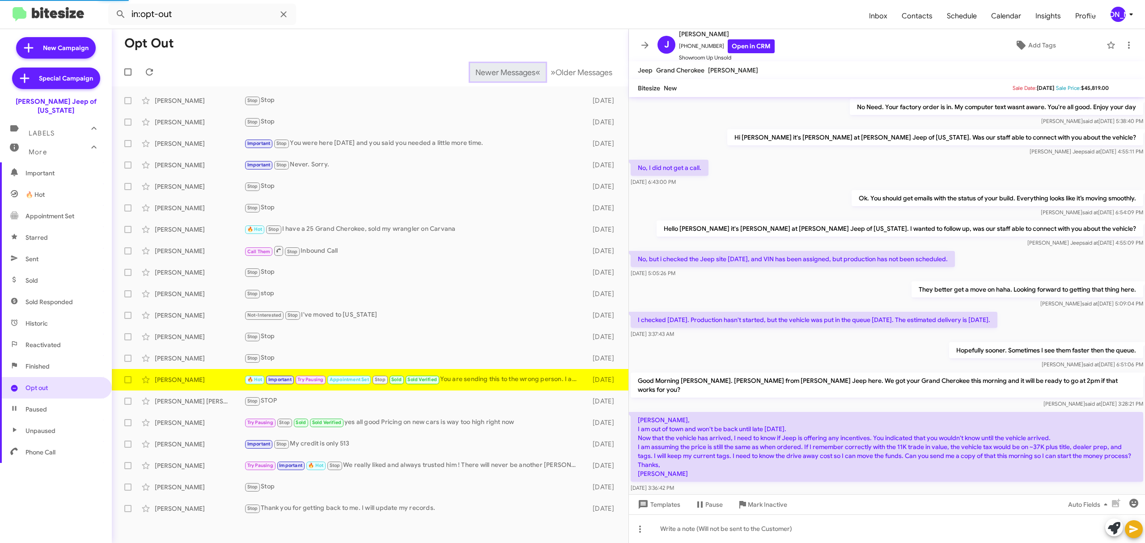
scroll to position [313, 0]
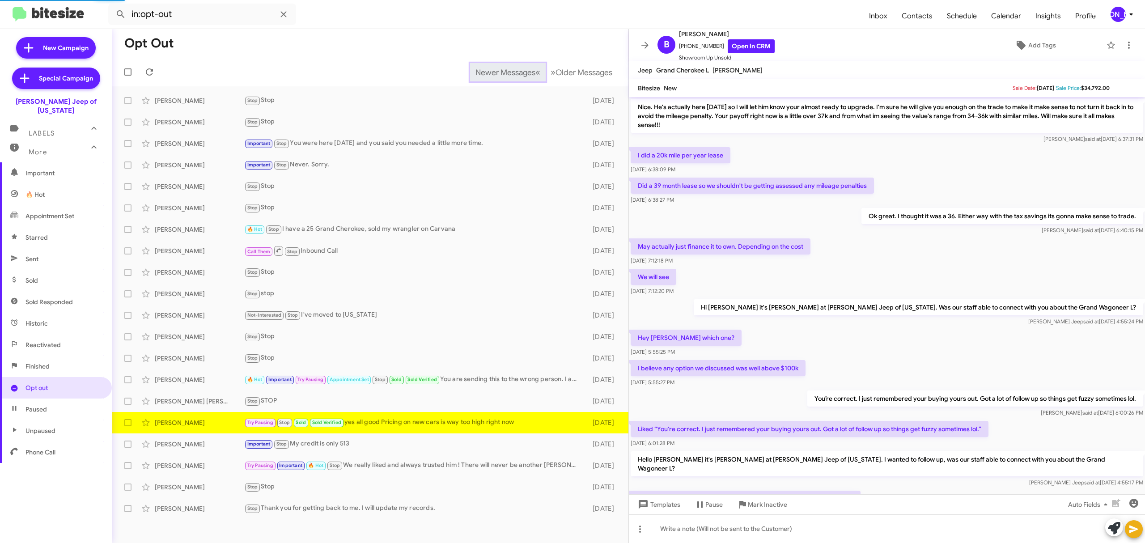
scroll to position [251, 0]
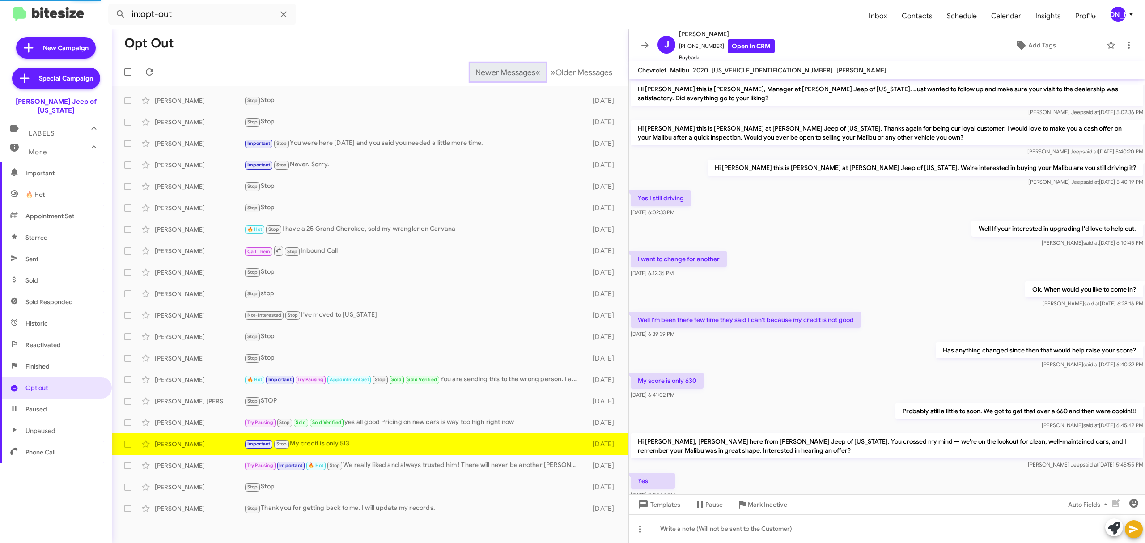
scroll to position [120, 0]
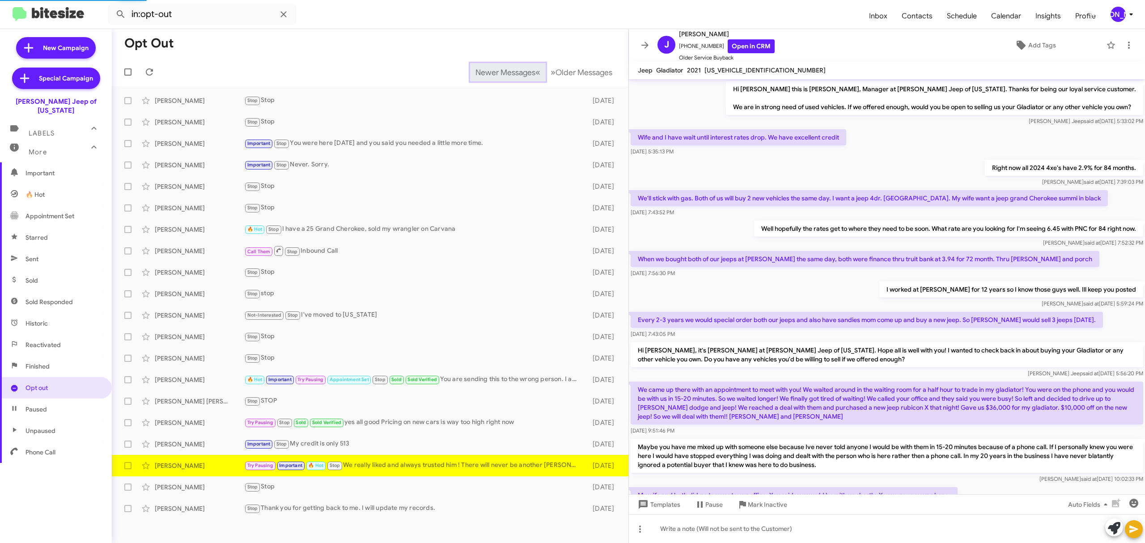
scroll to position [275, 0]
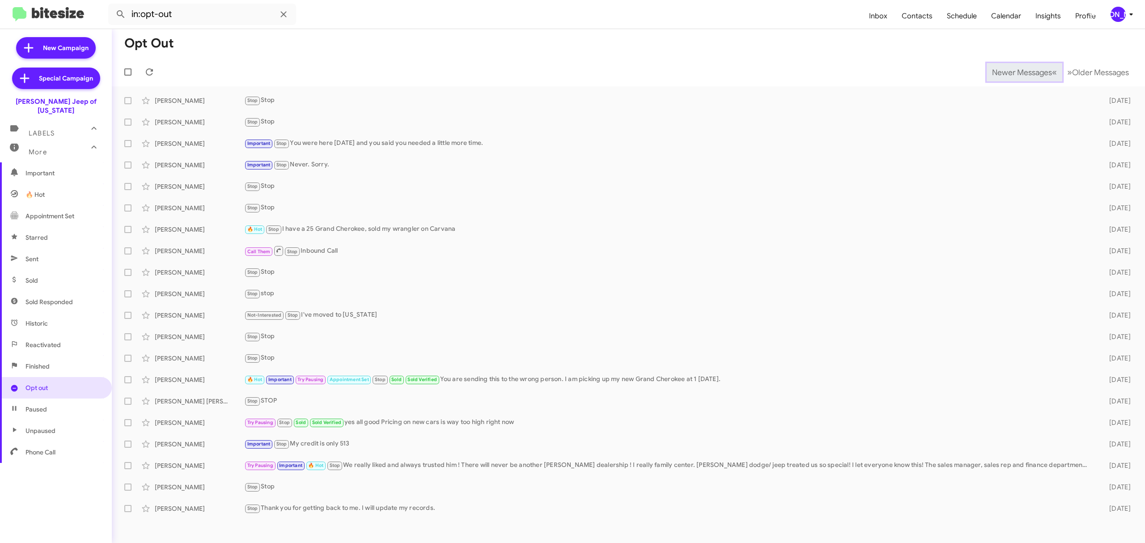
click at [1015, 72] on span "Newer Messages" at bounding box center [1022, 73] width 60 height 10
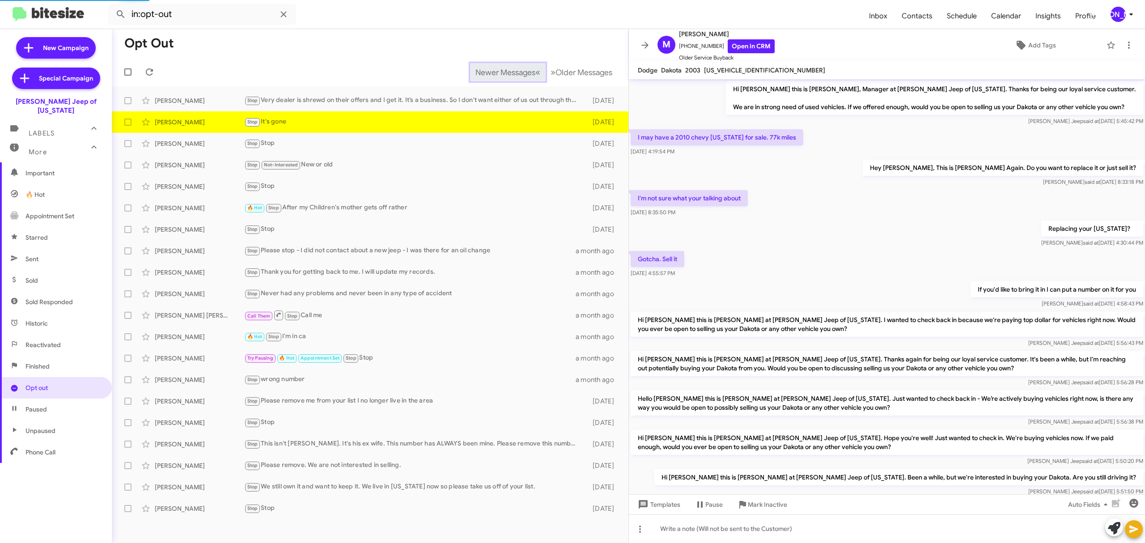
scroll to position [81, 0]
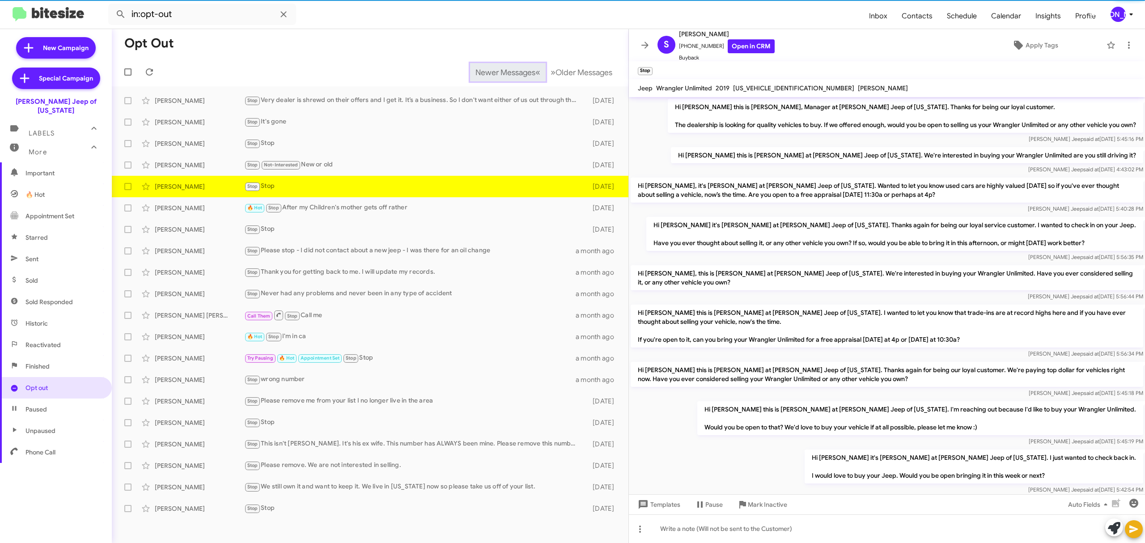
scroll to position [96, 0]
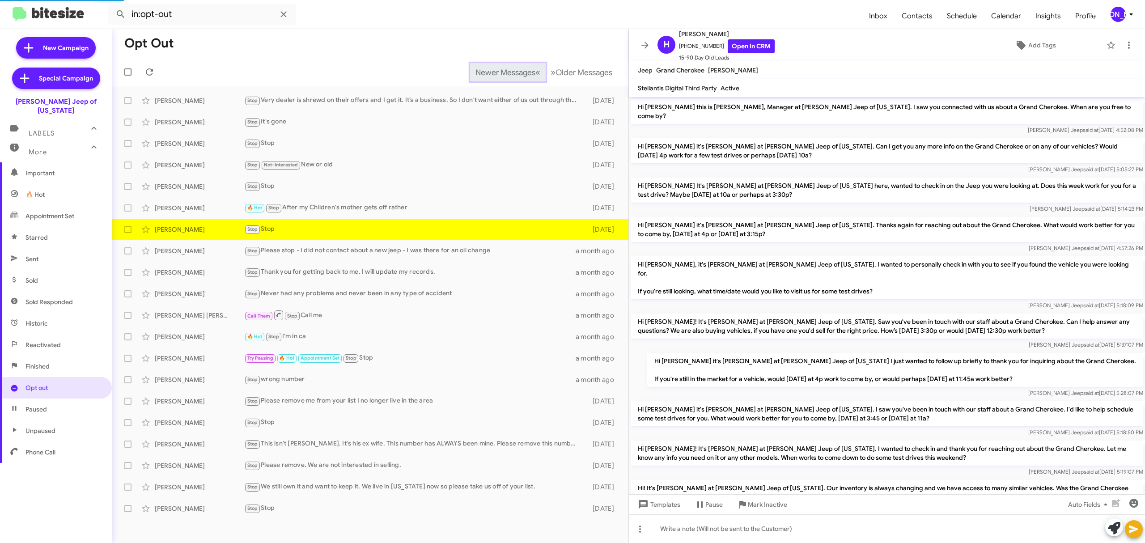
scroll to position [111, 0]
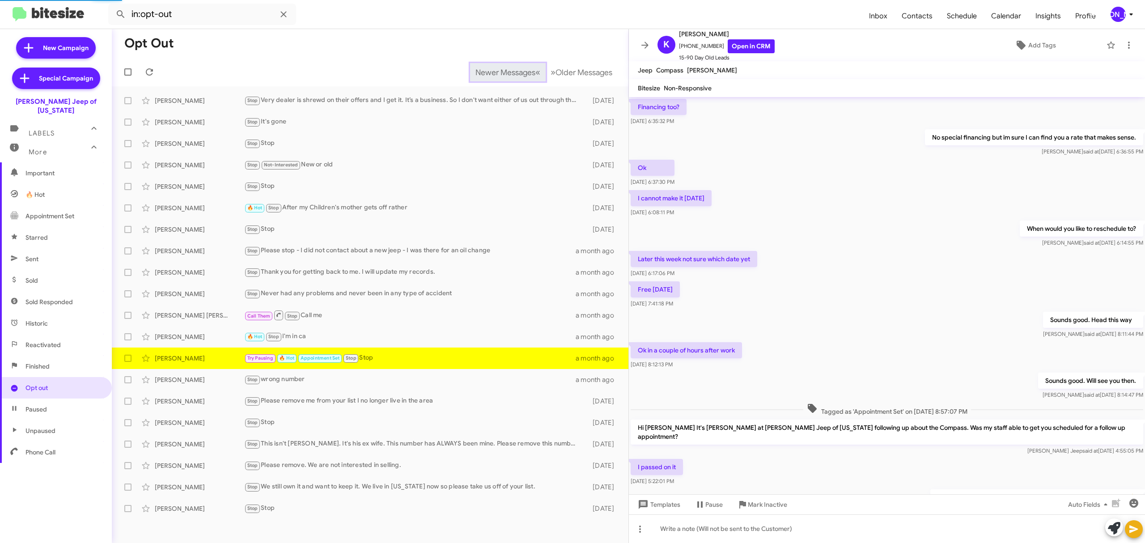
scroll to position [251, 0]
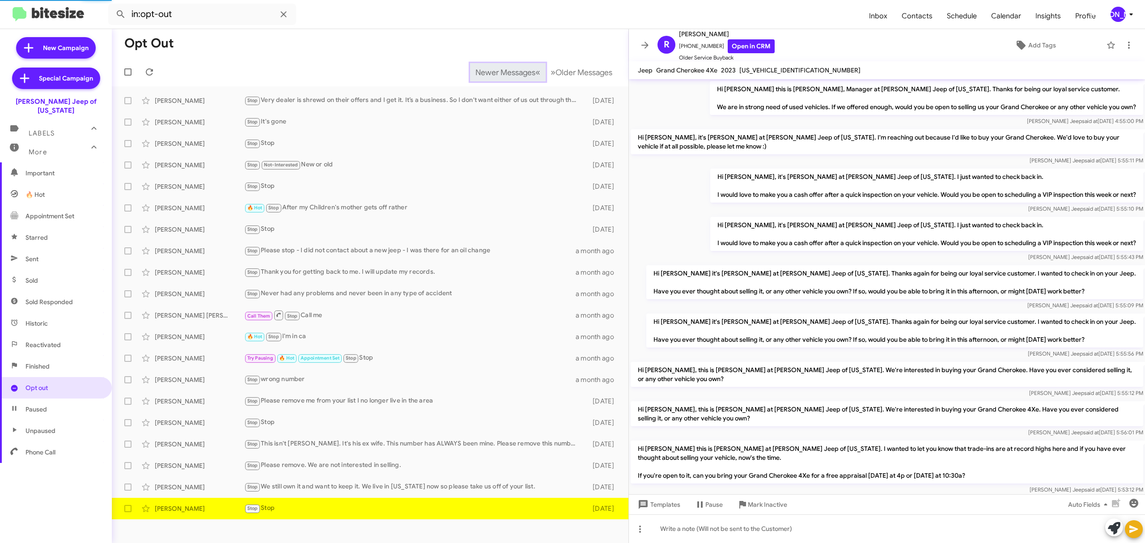
scroll to position [55, 0]
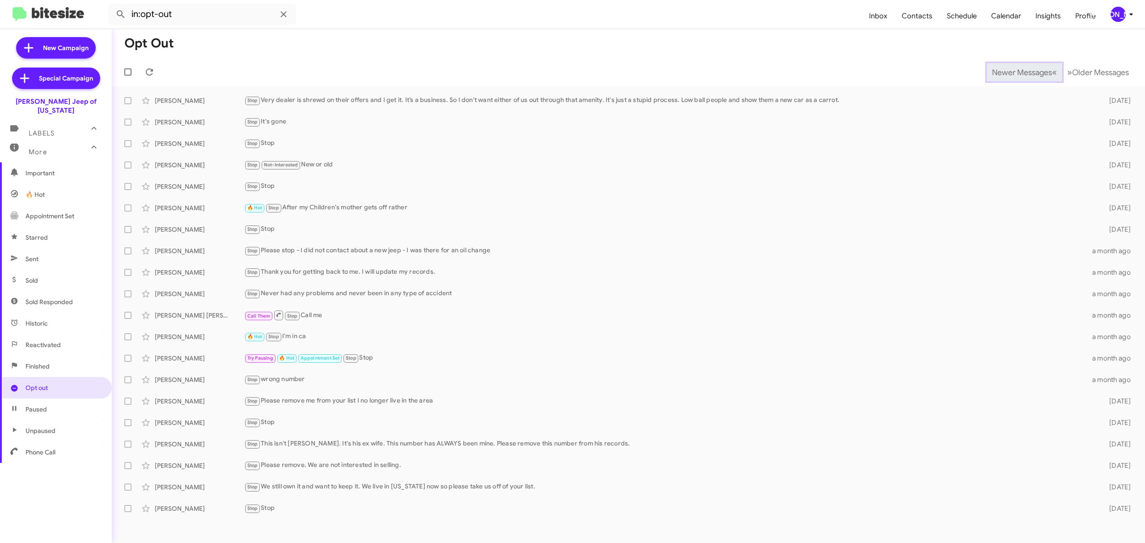
click at [1015, 72] on span "Newer Messages" at bounding box center [1022, 73] width 60 height 10
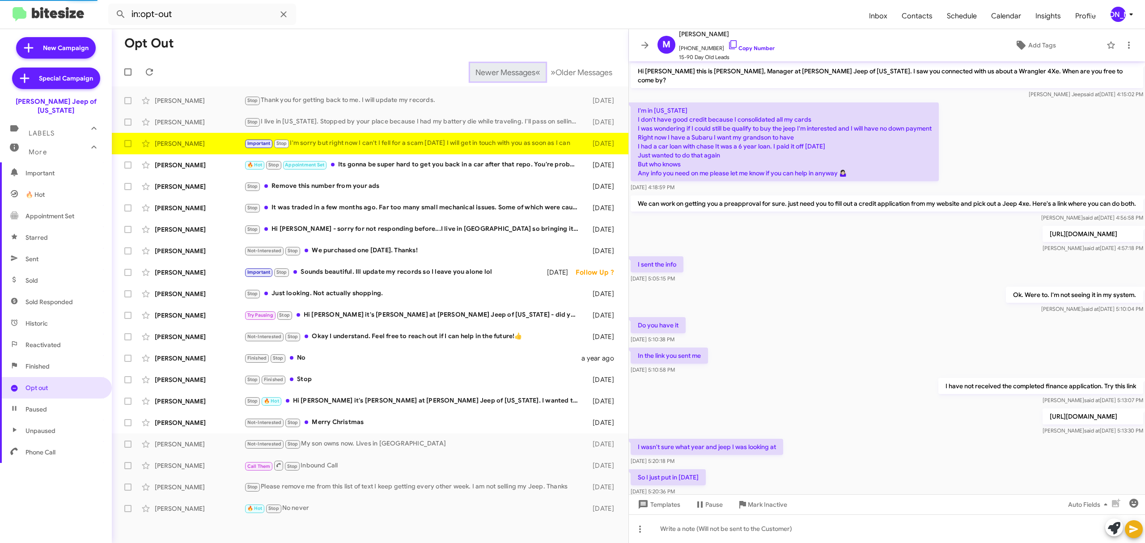
scroll to position [296, 0]
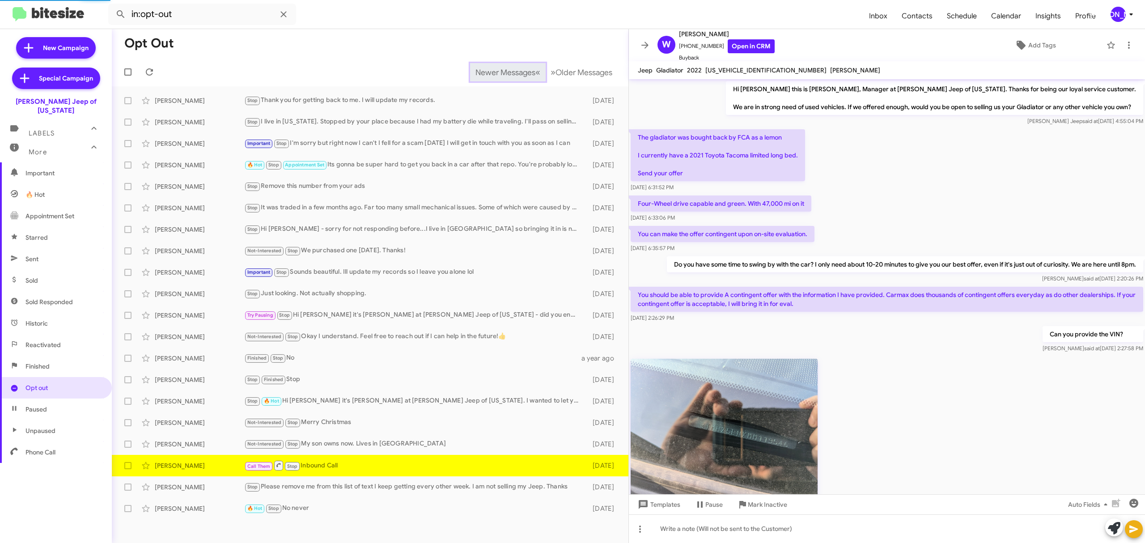
scroll to position [244, 0]
